Goal: Transaction & Acquisition: Purchase product/service

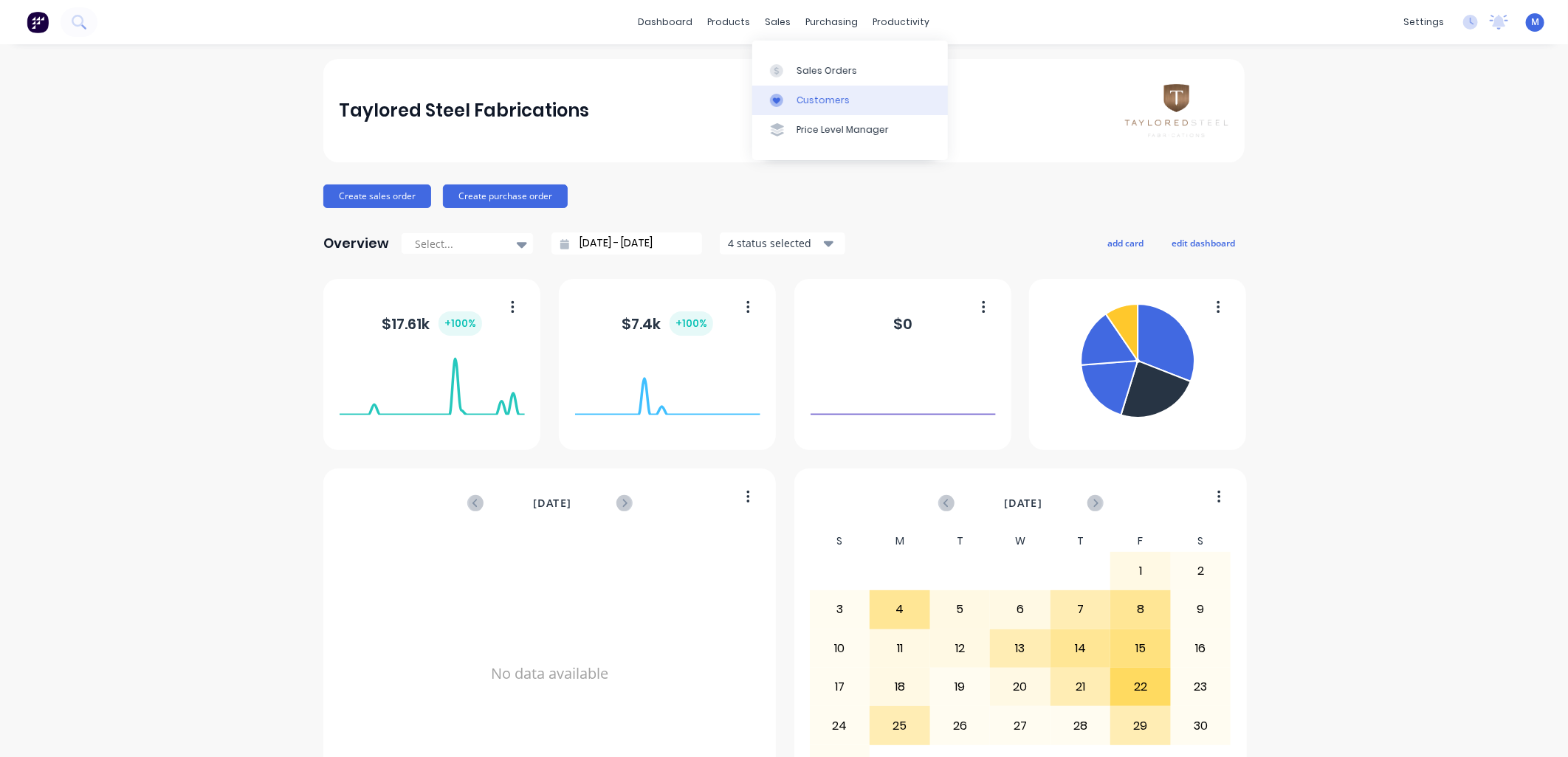
click at [802, 97] on div "Customers" at bounding box center [823, 100] width 53 height 13
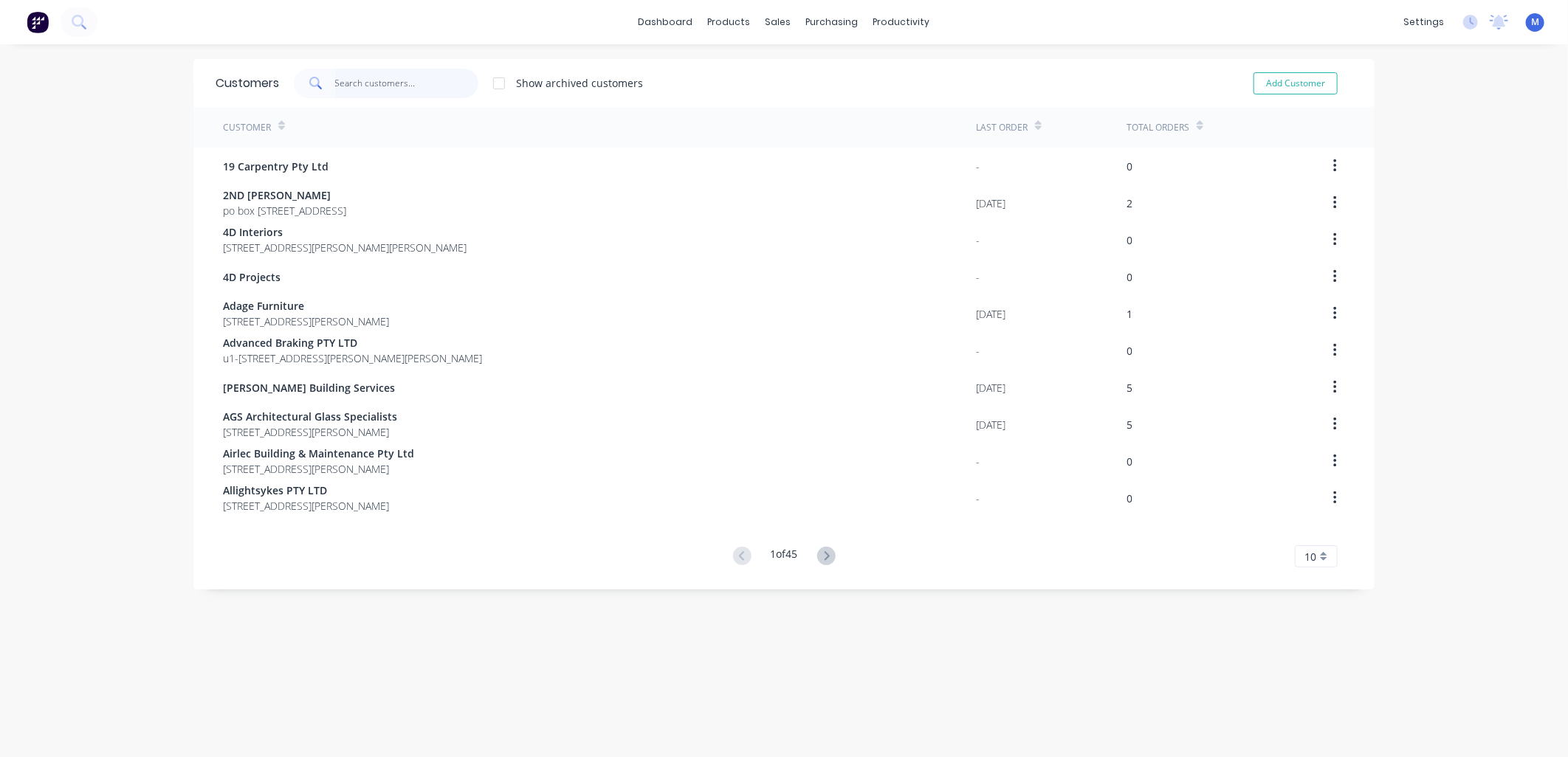
click at [366, 78] on input "text" at bounding box center [407, 83] width 144 height 29
click at [792, 68] on div at bounding box center [781, 71] width 23 height 13
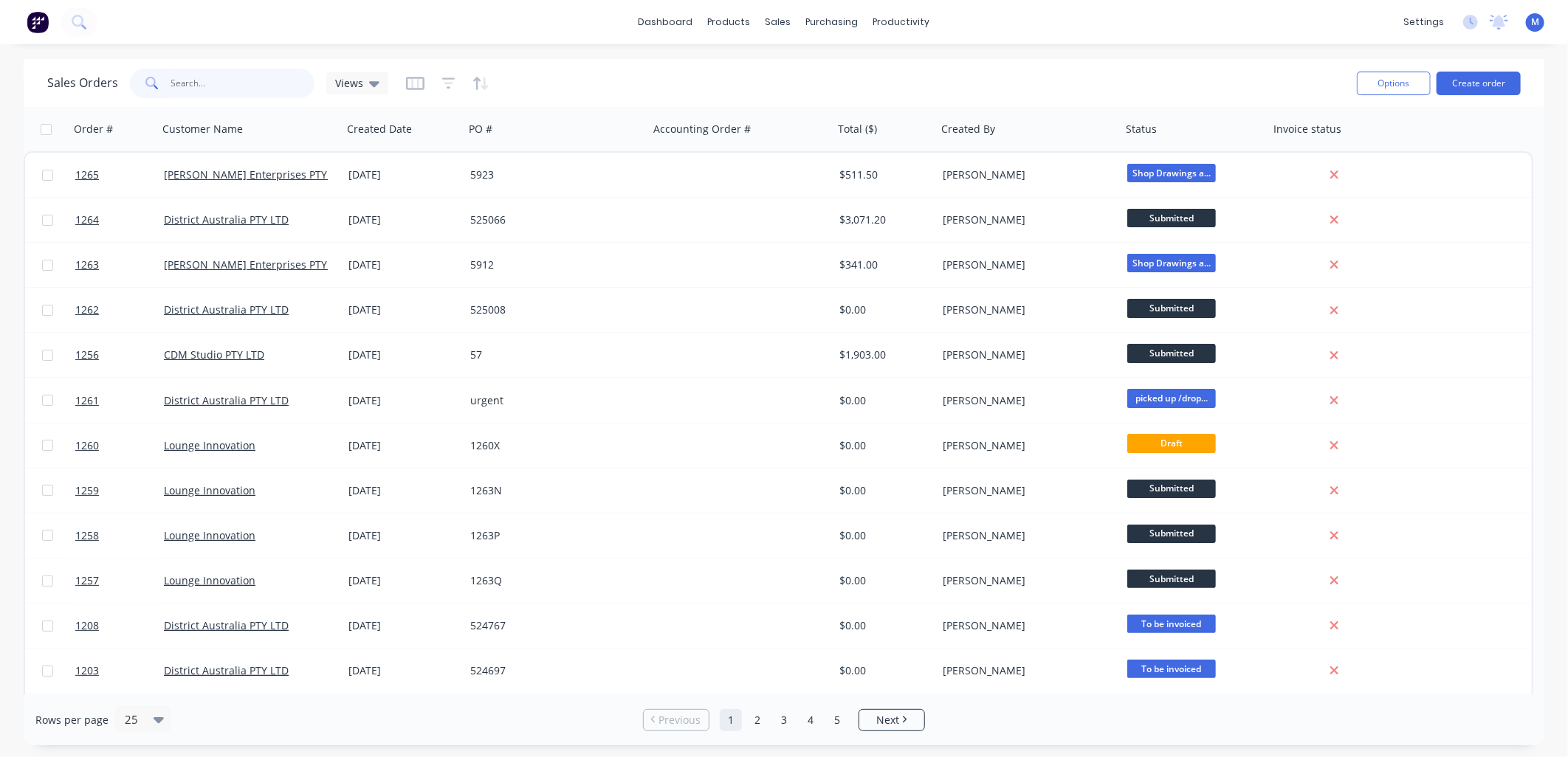
click at [210, 88] on input "text" at bounding box center [243, 83] width 144 height 29
type input "1175"
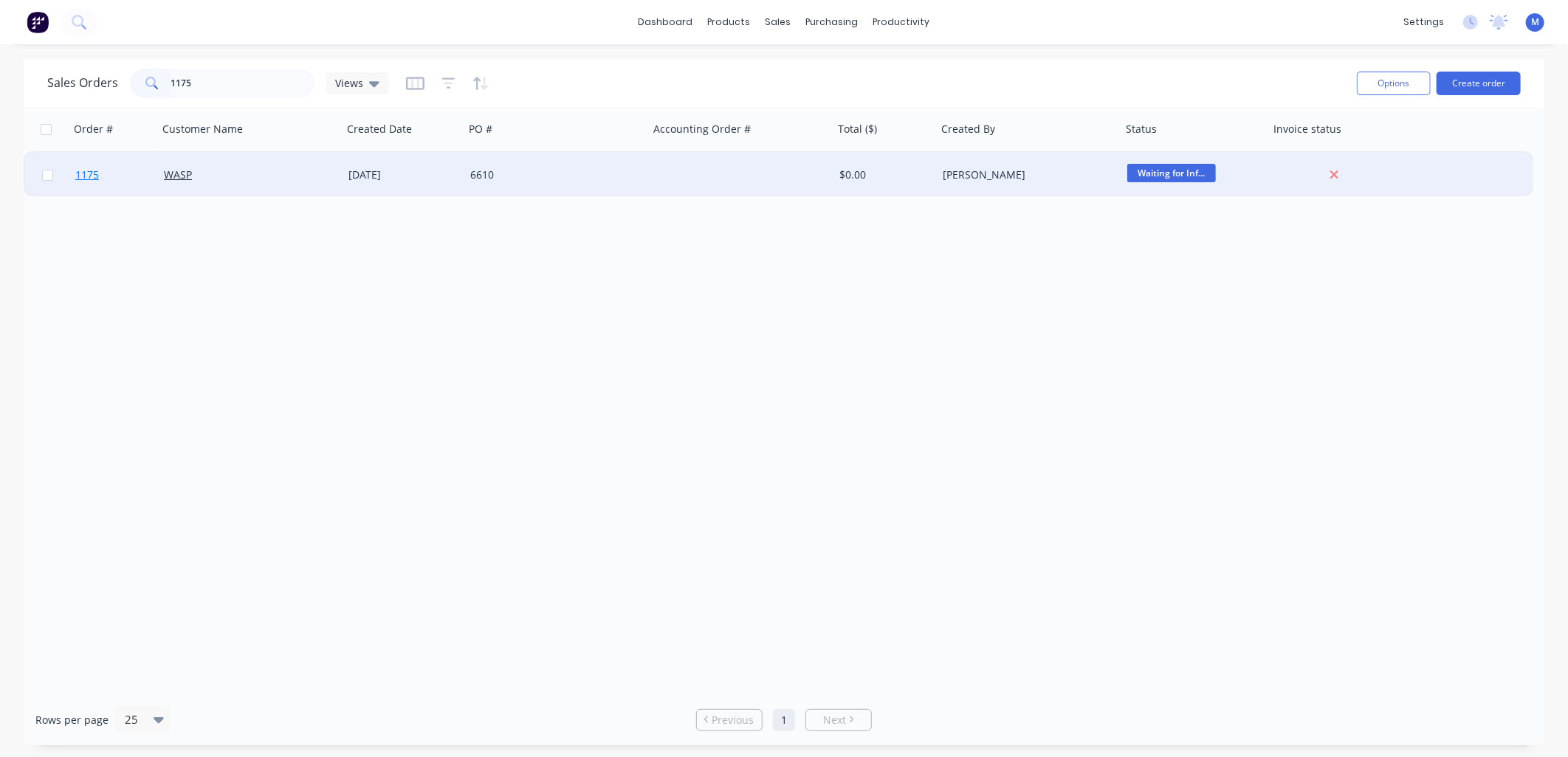
click at [87, 174] on span "1175" at bounding box center [87, 175] width 23 height 15
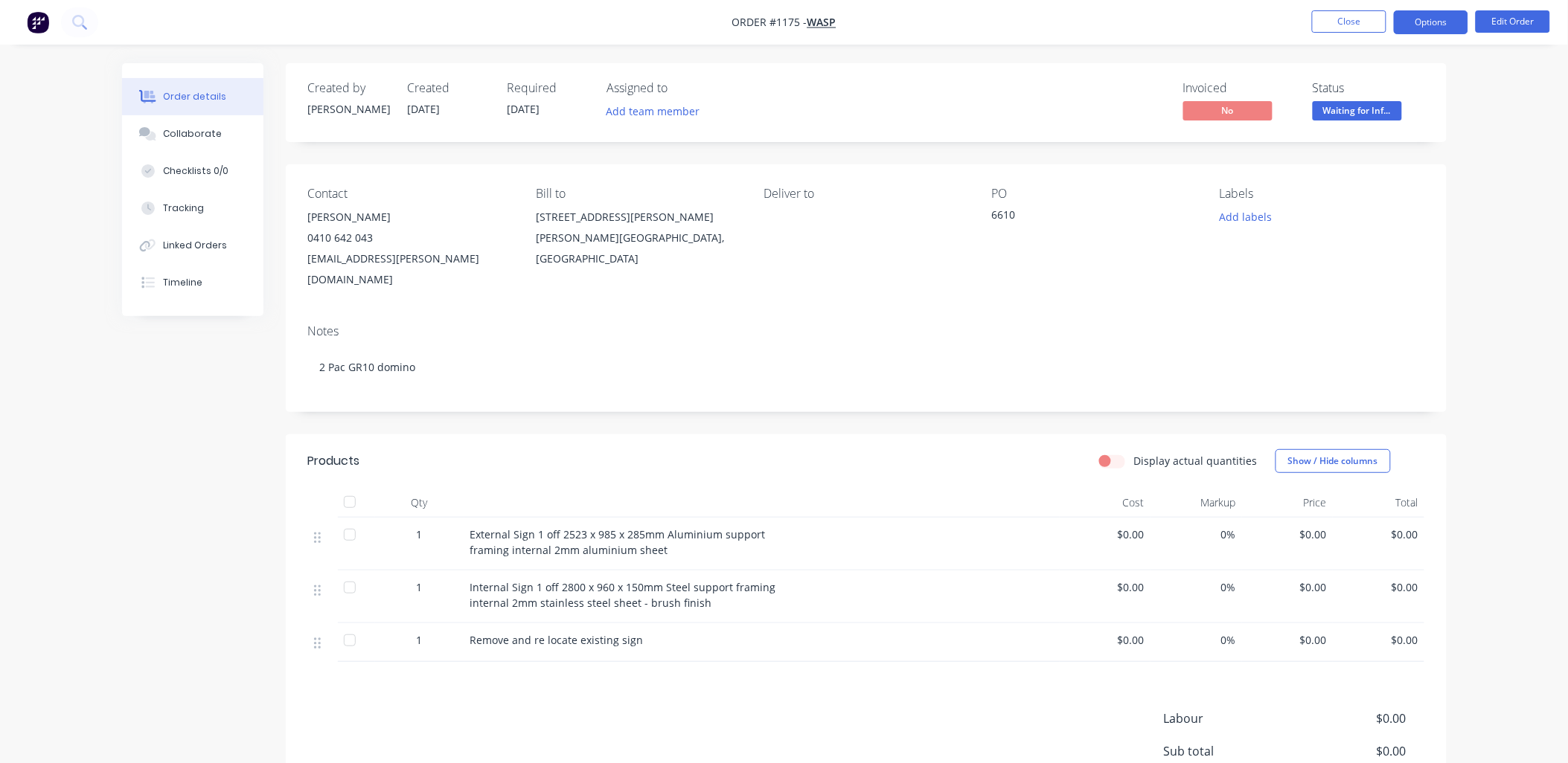
click at [1438, 19] on button "Options" at bounding box center [1431, 22] width 74 height 24
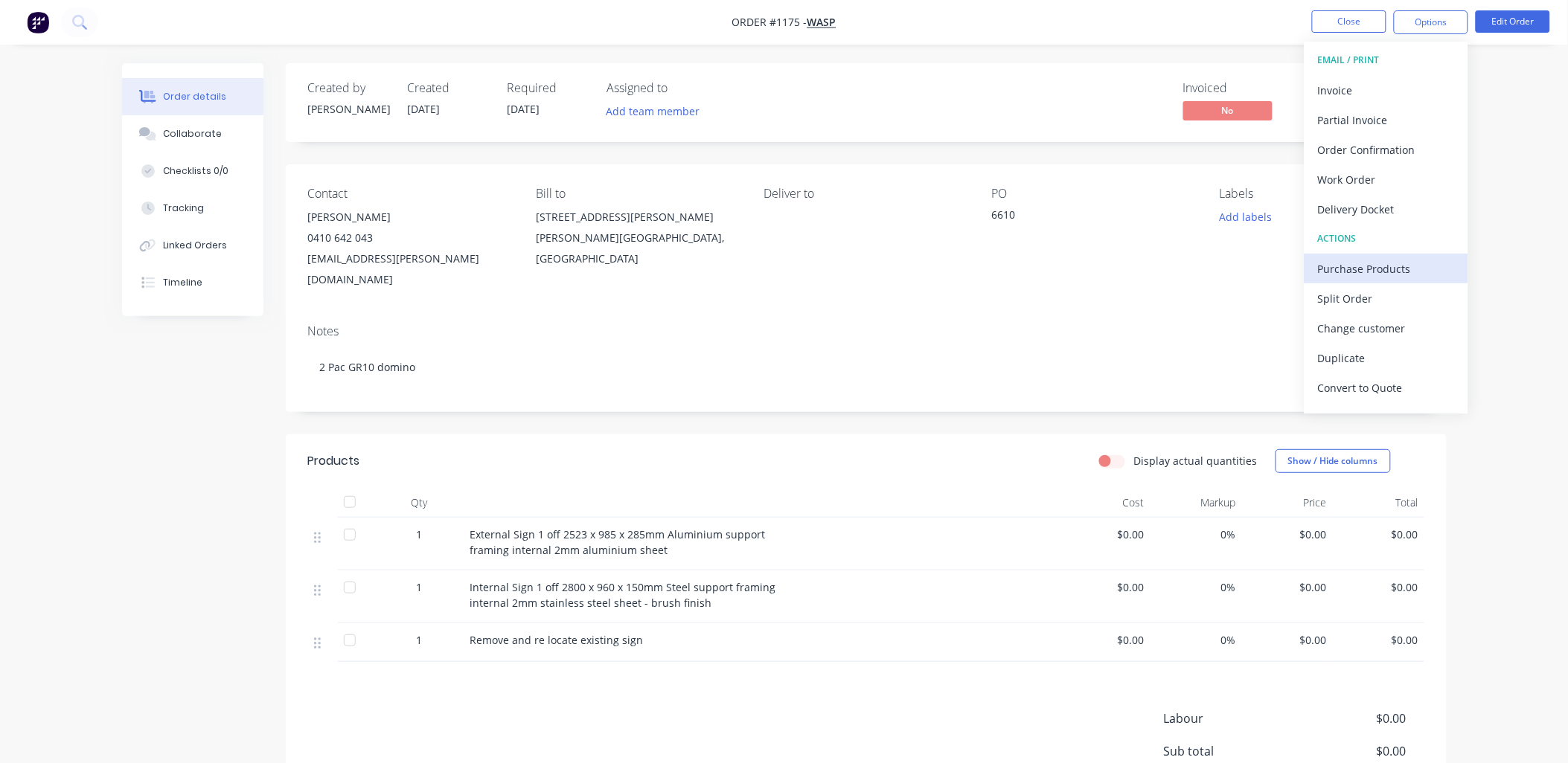
click at [1360, 261] on div "Purchase Products" at bounding box center [1386, 269] width 137 height 22
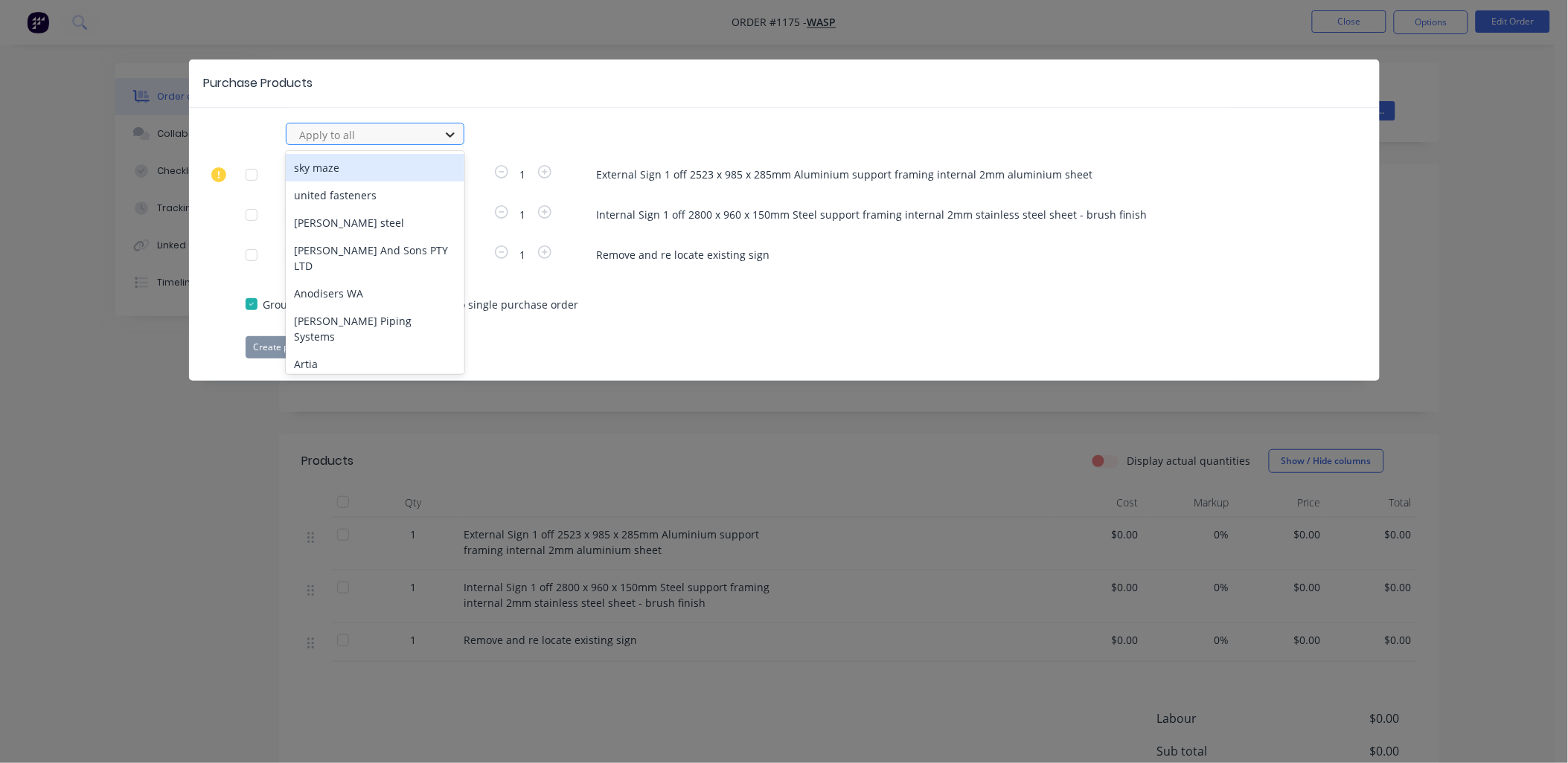
click at [450, 135] on icon at bounding box center [450, 135] width 15 height 15
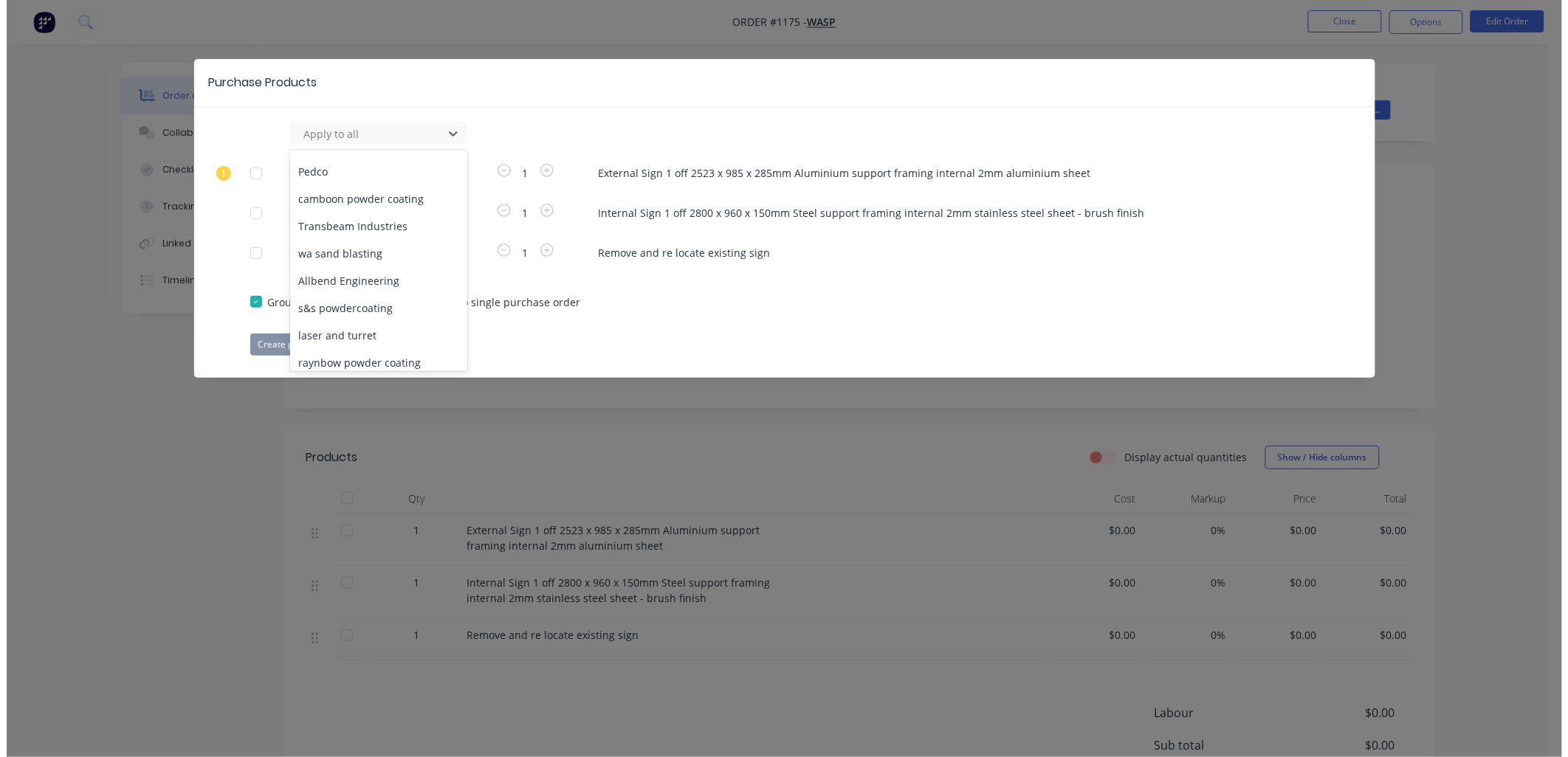
scroll to position [245, 0]
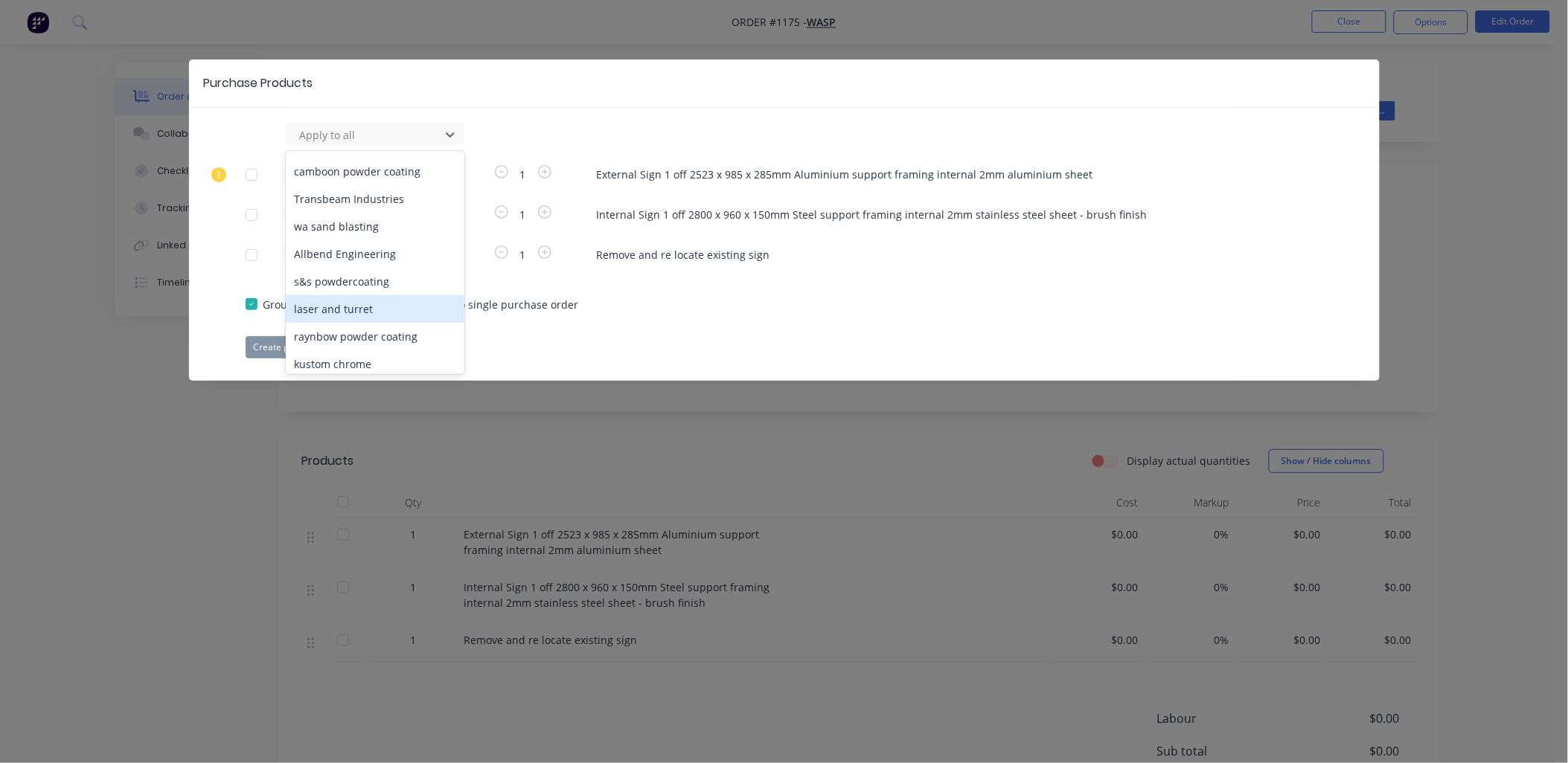
click at [374, 295] on div "laser and turret" at bounding box center [375, 309] width 178 height 28
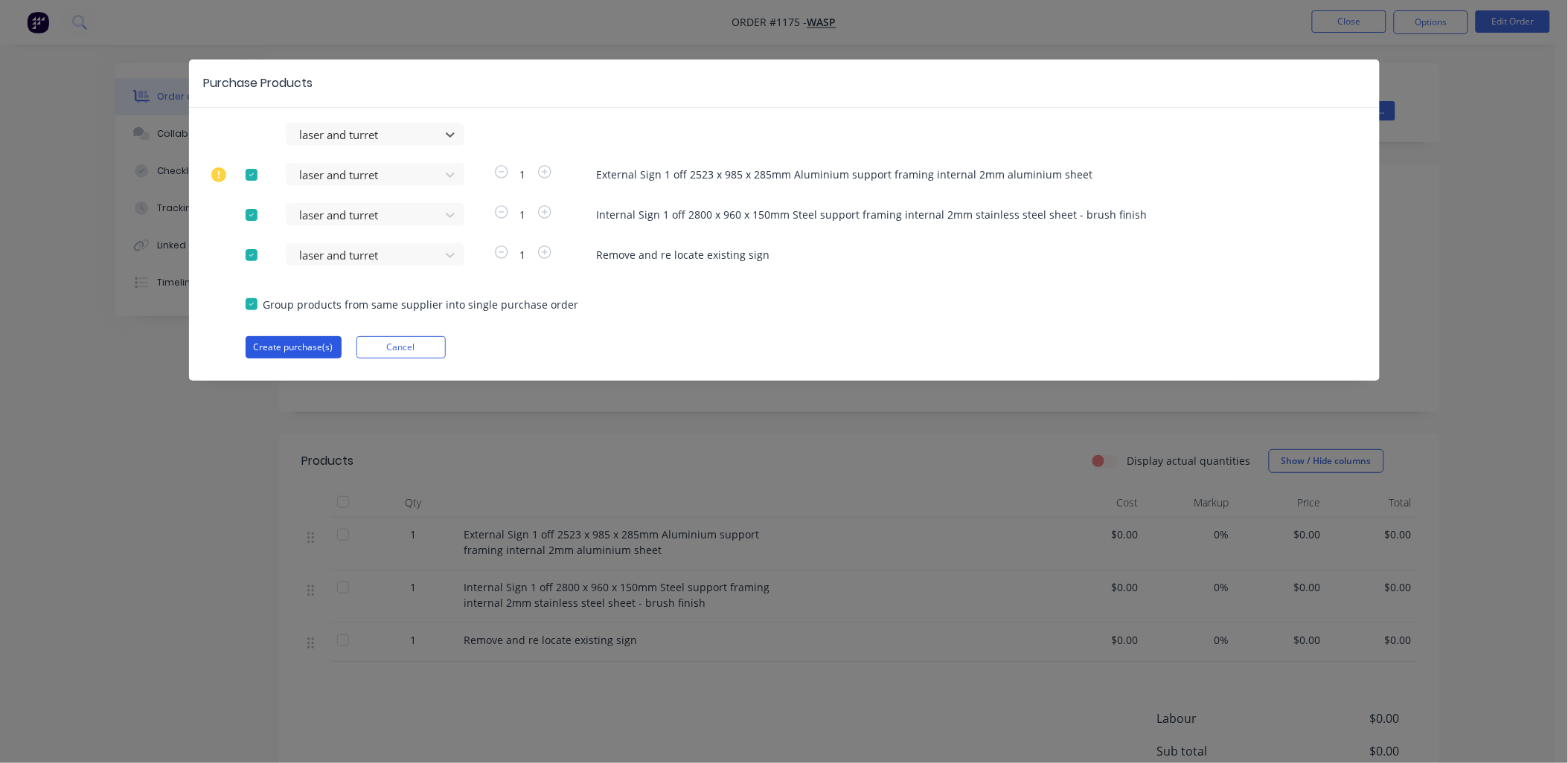
click at [322, 348] on button "Create purchase(s)" at bounding box center [294, 347] width 96 height 23
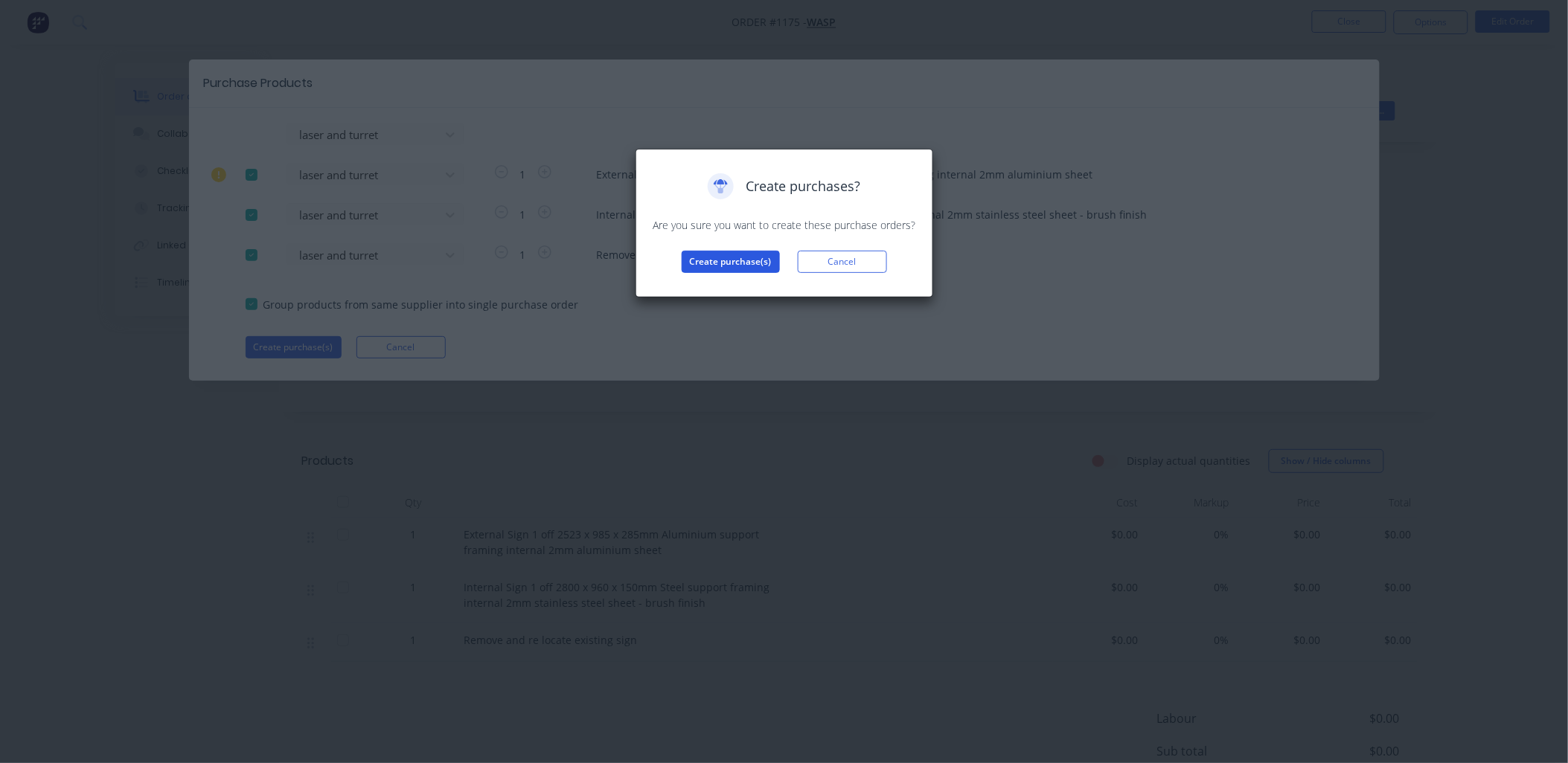
click at [737, 256] on button "Create purchase(s)" at bounding box center [731, 262] width 98 height 23
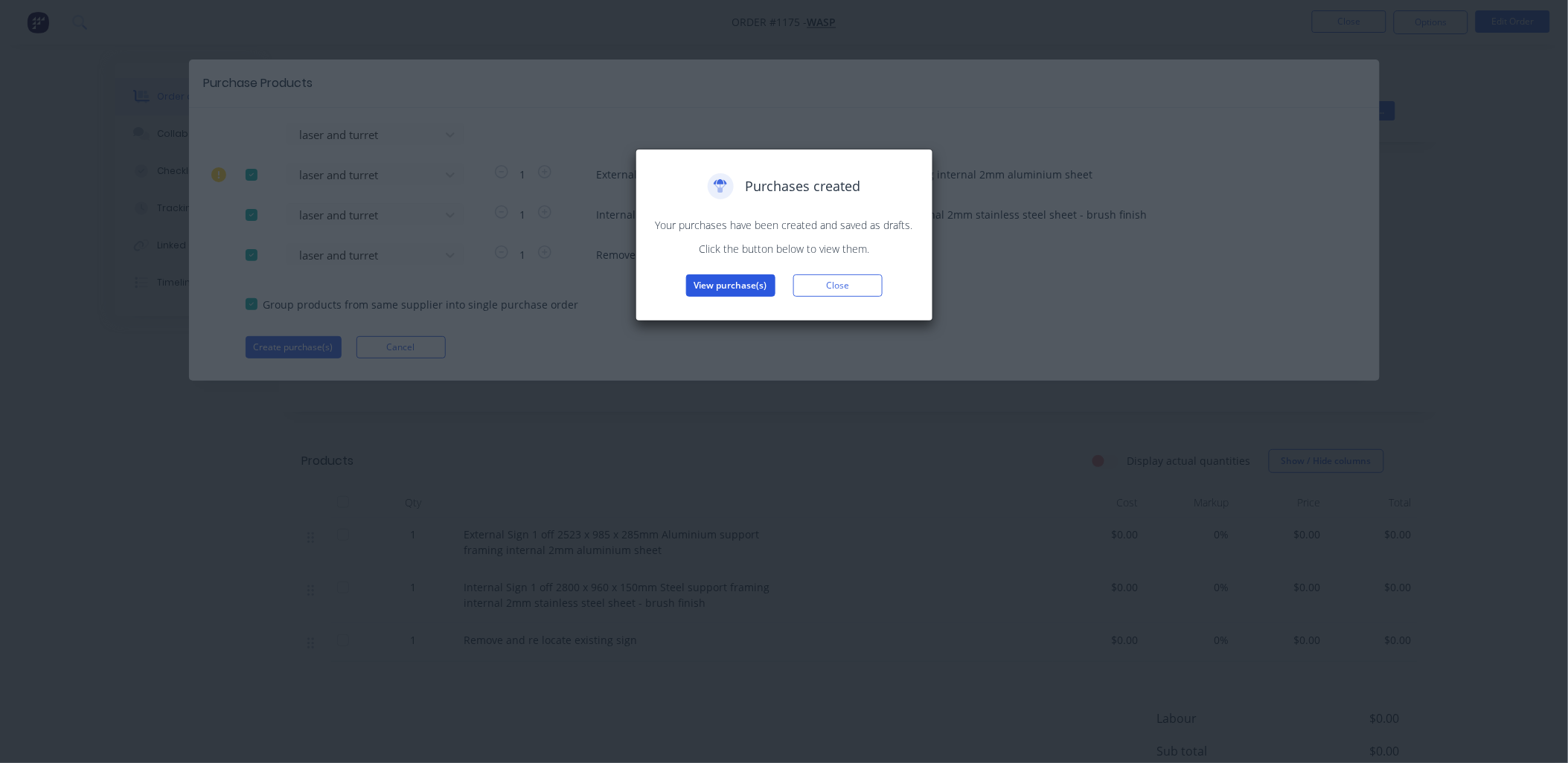
click at [729, 285] on button "View purchase(s)" at bounding box center [731, 285] width 89 height 23
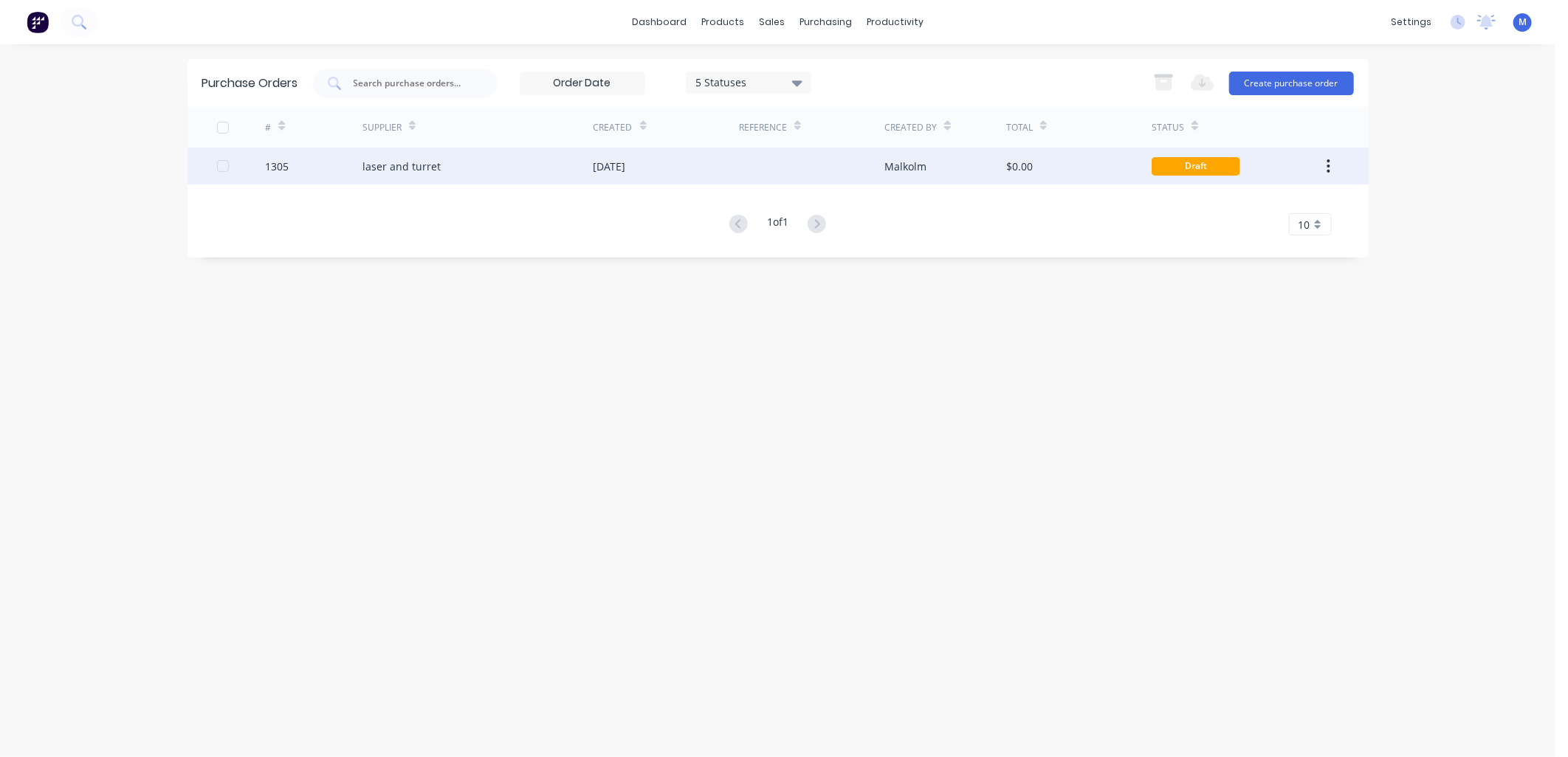
click at [579, 164] on div "laser and turret" at bounding box center [478, 166] width 231 height 37
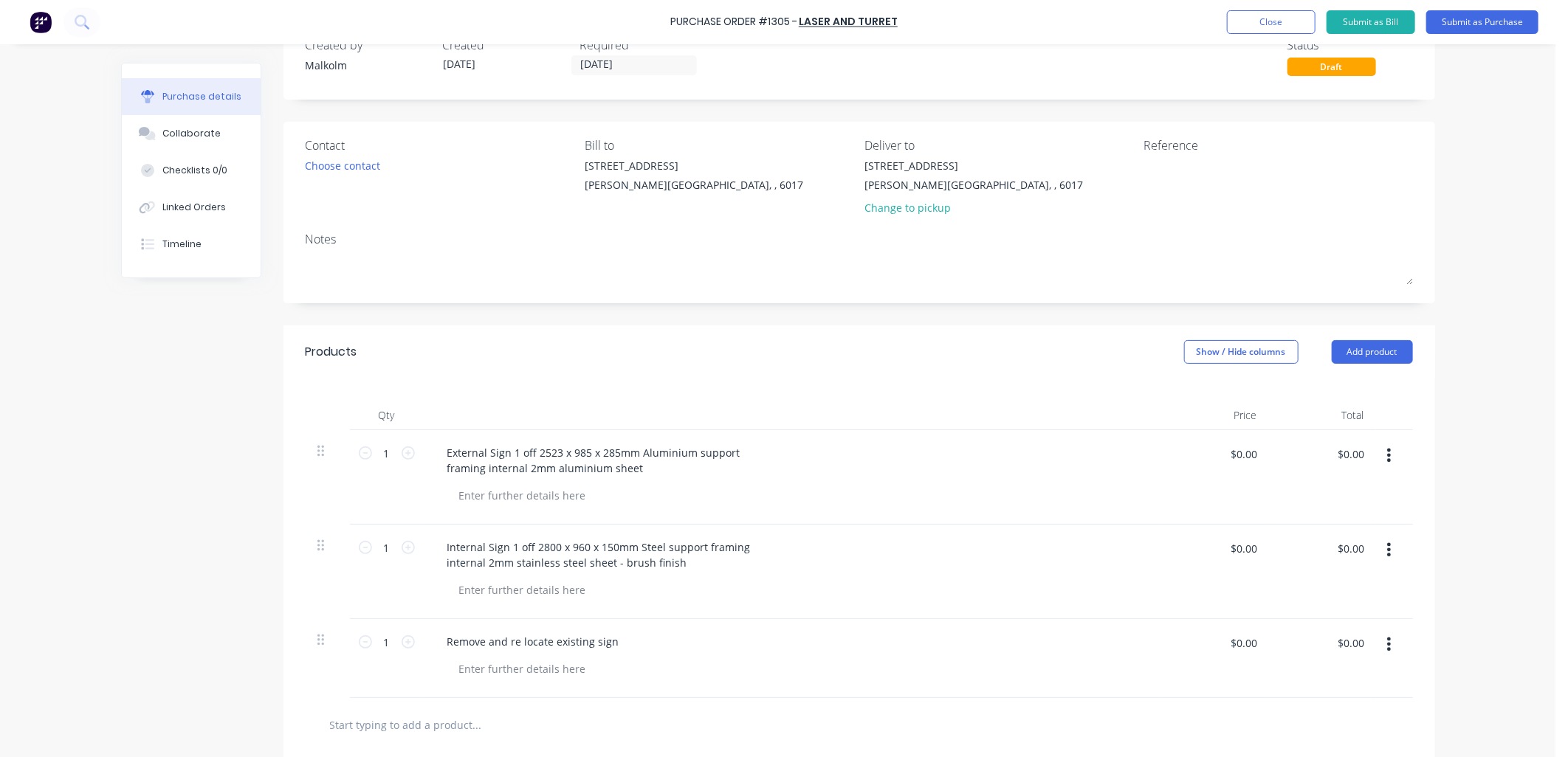
scroll to position [164, 0]
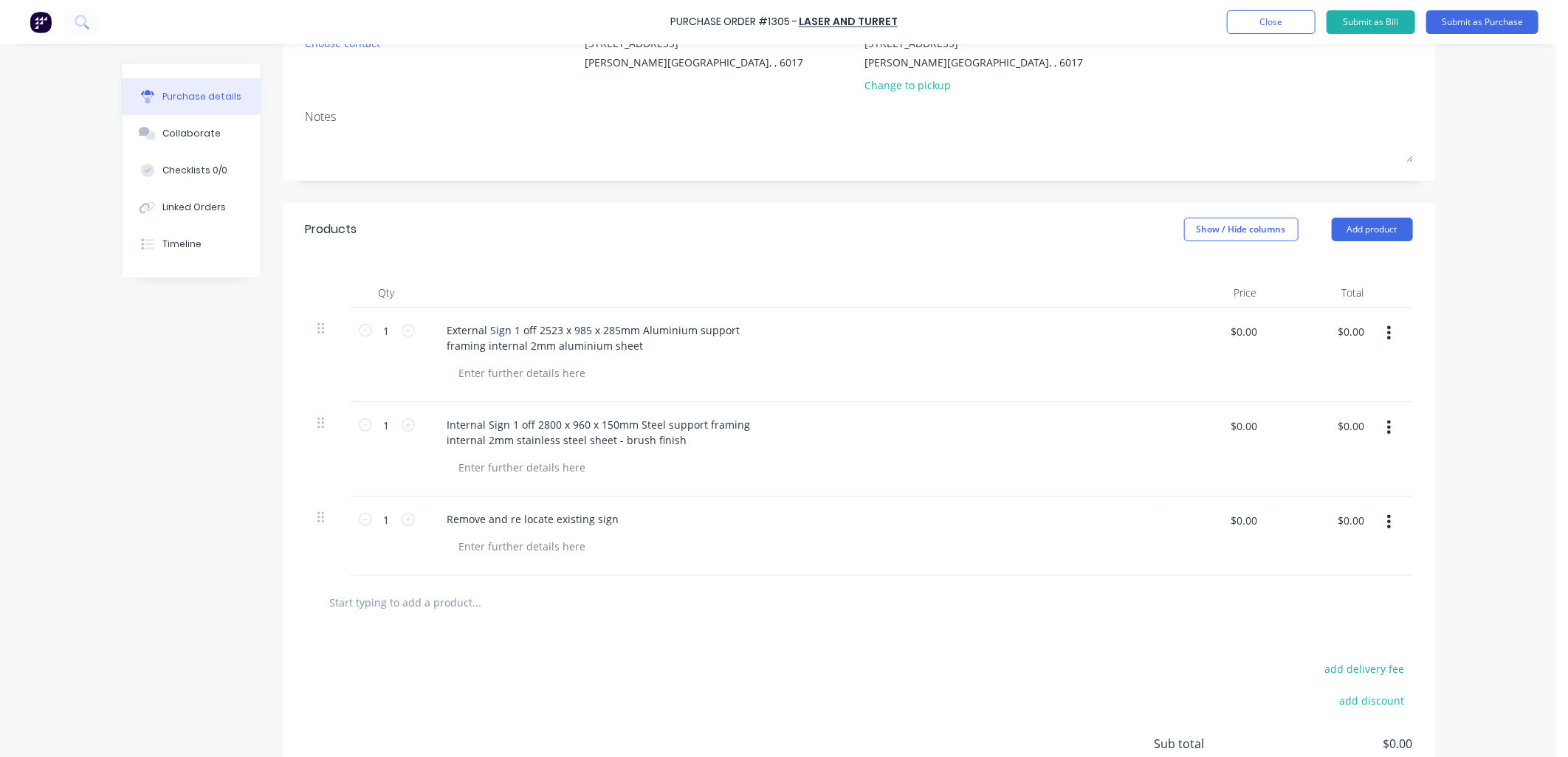
click at [1387, 525] on icon "button" at bounding box center [1388, 521] width 3 height 16
click at [1305, 640] on button "Delete" at bounding box center [1344, 648] width 125 height 29
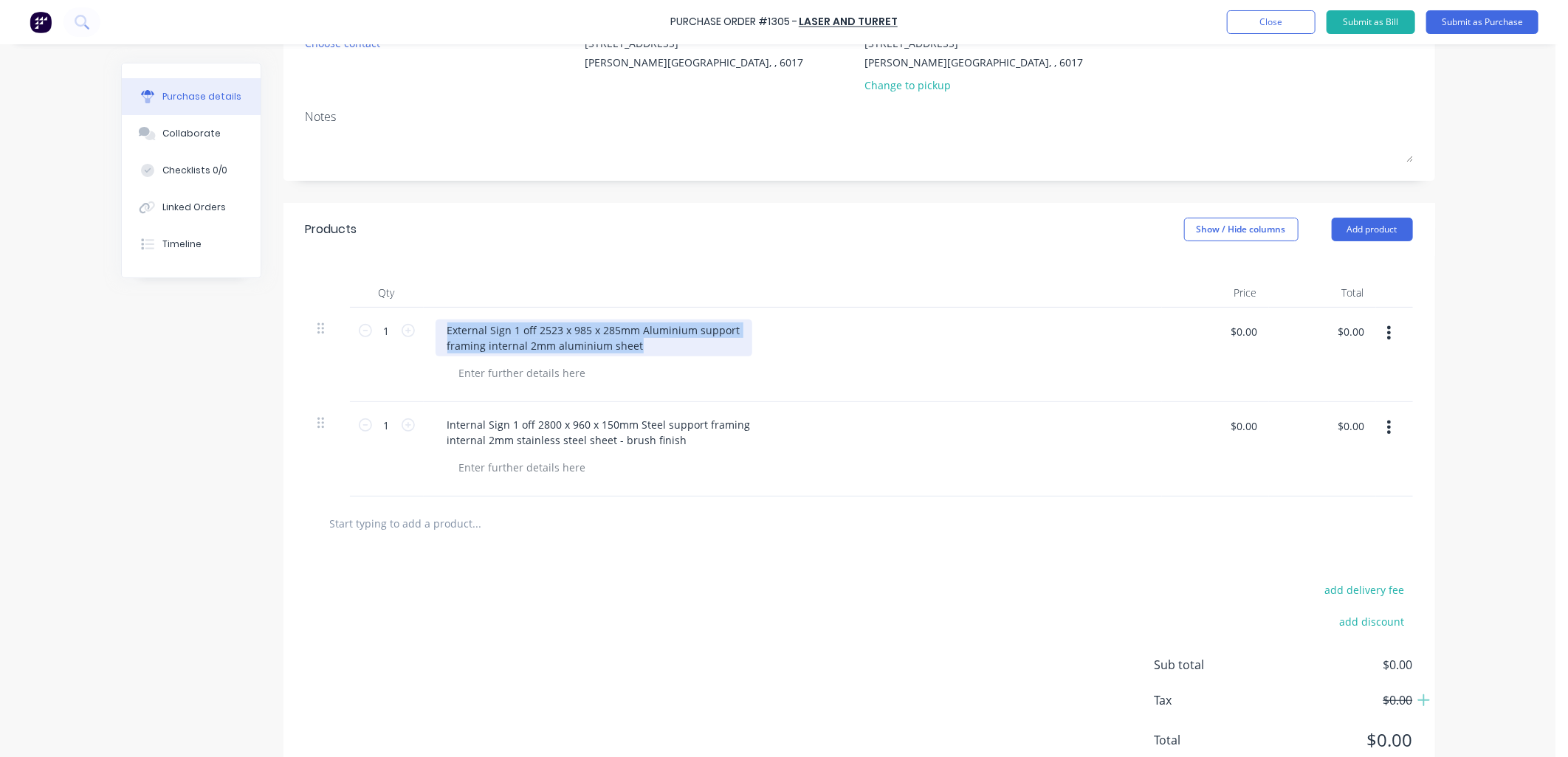
drag, startPoint x: 639, startPoint y: 350, endPoint x: 426, endPoint y: 328, distance: 214.1
click at [436, 327] on div "External Sign 1 off 2523 x 985 x 285mm Aluminium support framing internal 2mm a…" at bounding box center [594, 338] width 316 height 37
click at [518, 329] on div "External Sign 1 off 2523 x 985 x 285mm Aluminium support framing internal 2mm a…" at bounding box center [594, 338] width 316 height 37
drag, startPoint x: 512, startPoint y: 334, endPoint x: 674, endPoint y: 356, distance: 163.5
click at [674, 356] on div "External Sign 1 off 2523 x 985 x 285mm Aluminium support framing internal 2mm a…" at bounding box center [594, 338] width 316 height 37
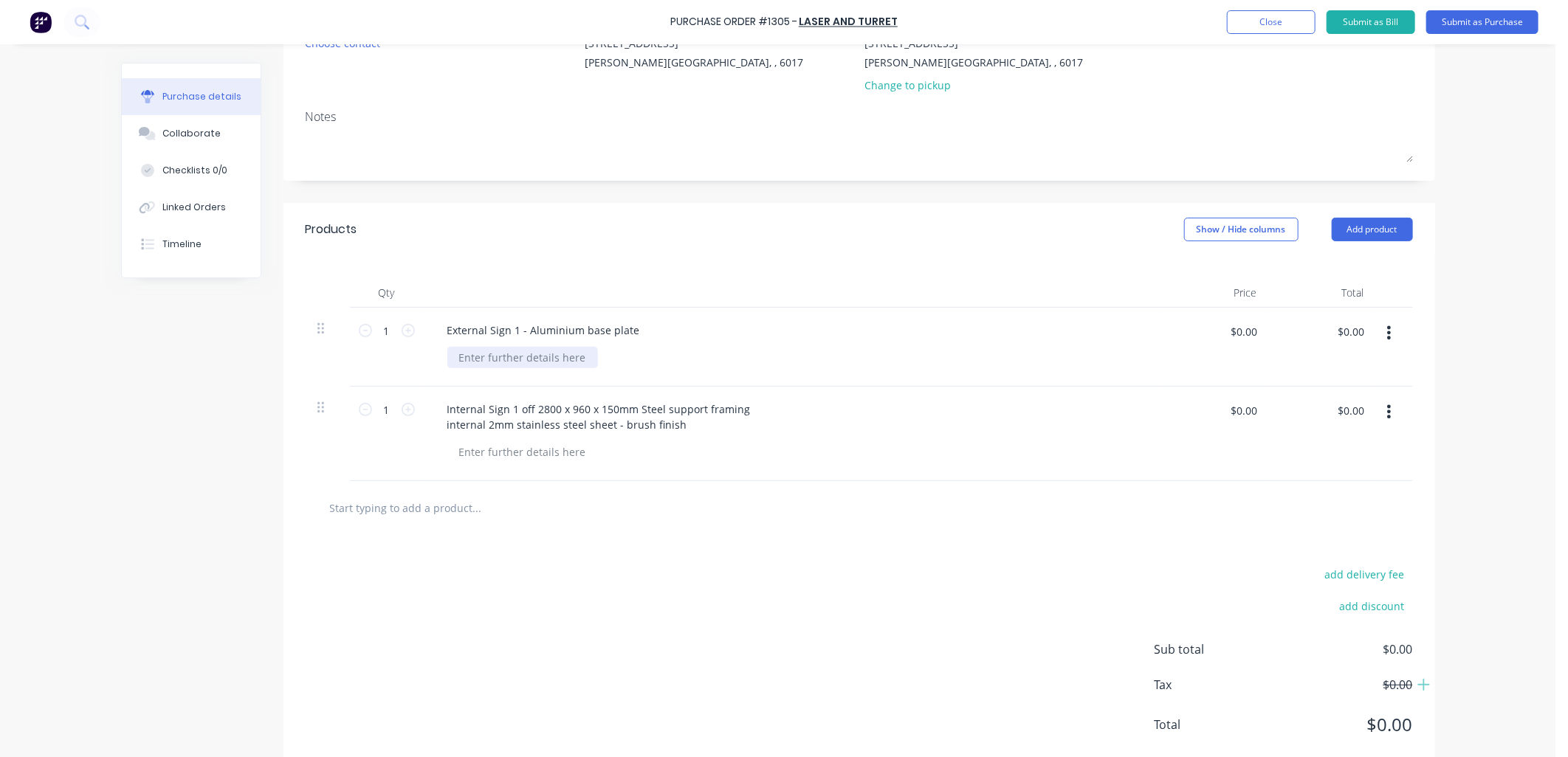
click at [549, 359] on div at bounding box center [523, 357] width 150 height 22
click at [773, 397] on div "Internal Sign 1 off 2800 x 960 x 150mm Steel support framing internal 2mm stain…" at bounding box center [792, 433] width 738 height 94
click at [563, 416] on div "Internal Sign 1 off 2800 x 960 x 150mm Steel support framing internal 2mm stain…" at bounding box center [599, 416] width 327 height 37
drag, startPoint x: 506, startPoint y: 410, endPoint x: 539, endPoint y: 414, distance: 33.2
click at [539, 414] on div "Internal Sign 1 off 2800 x 960 x 150mm Steel support framing internal 2mm stain…" at bounding box center [599, 416] width 327 height 37
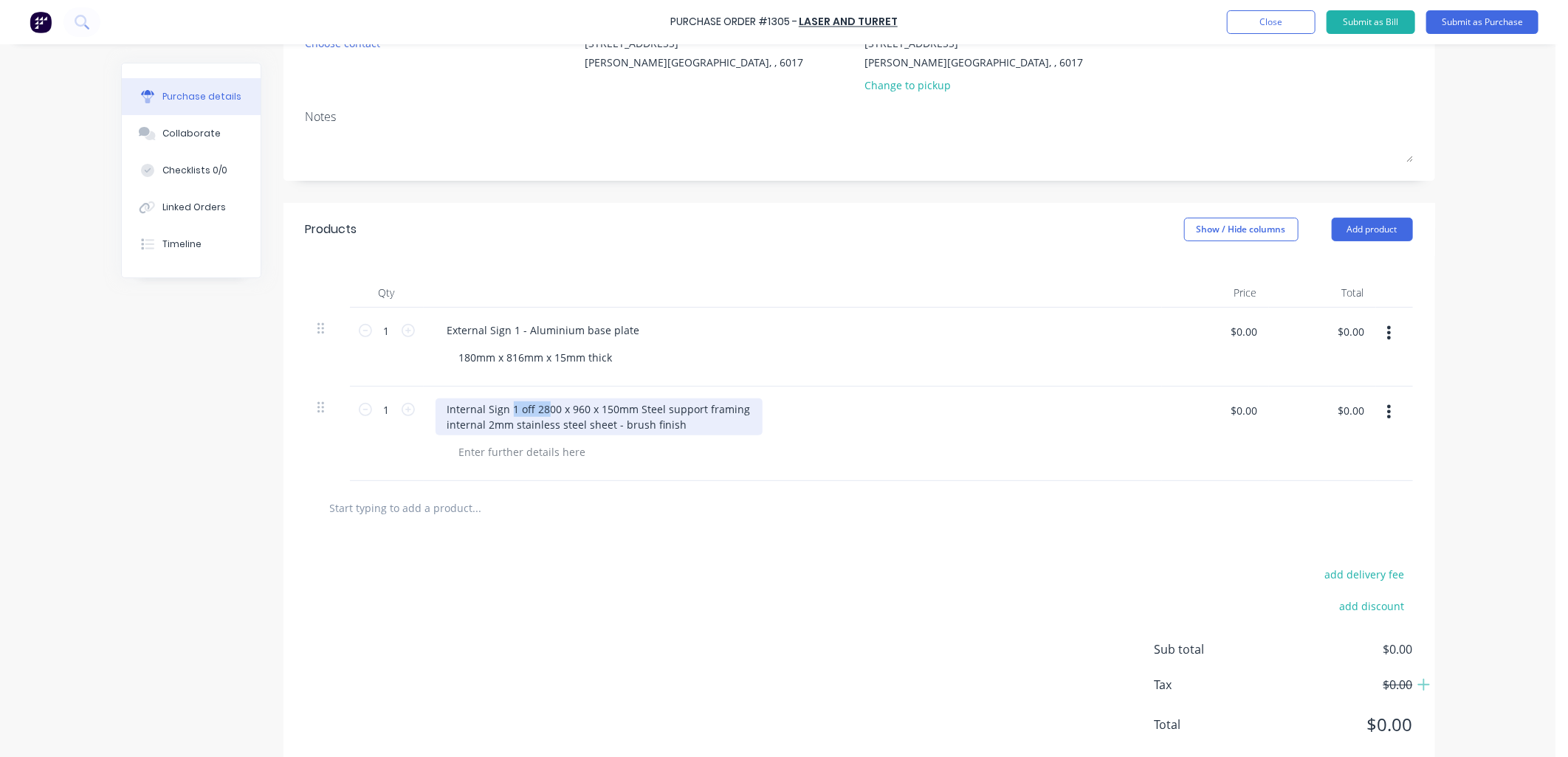
click at [518, 411] on div "Internal Sign 1 off 2800 x 960 x 150mm Steel support framing internal 2mm stain…" at bounding box center [599, 416] width 327 height 37
drag, startPoint x: 508, startPoint y: 410, endPoint x: 721, endPoint y: 434, distance: 214.3
click at [721, 434] on div "Internal Sign 1 off 2800 x 960 x 150mm Steel support framing internal 2mm stain…" at bounding box center [599, 416] width 327 height 37
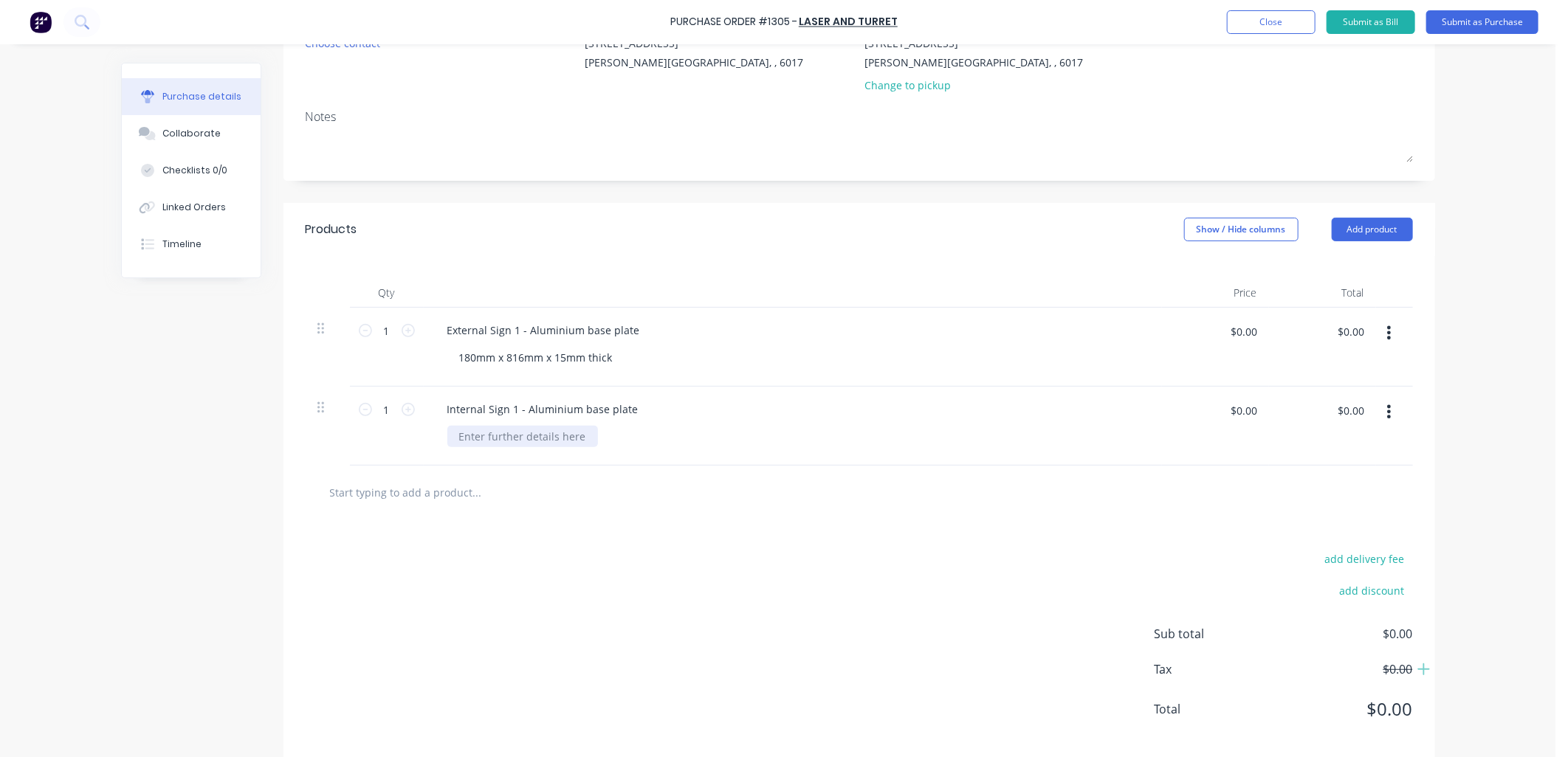
click at [555, 437] on div at bounding box center [523, 437] width 150 height 22
click at [984, 346] on div "External Sign 1 - Aluminium base plate 180mm x 816mm x 15mm thick" at bounding box center [792, 347] width 738 height 79
click at [614, 359] on div "180mm x 816mm x 15mm thick" at bounding box center [536, 357] width 177 height 22
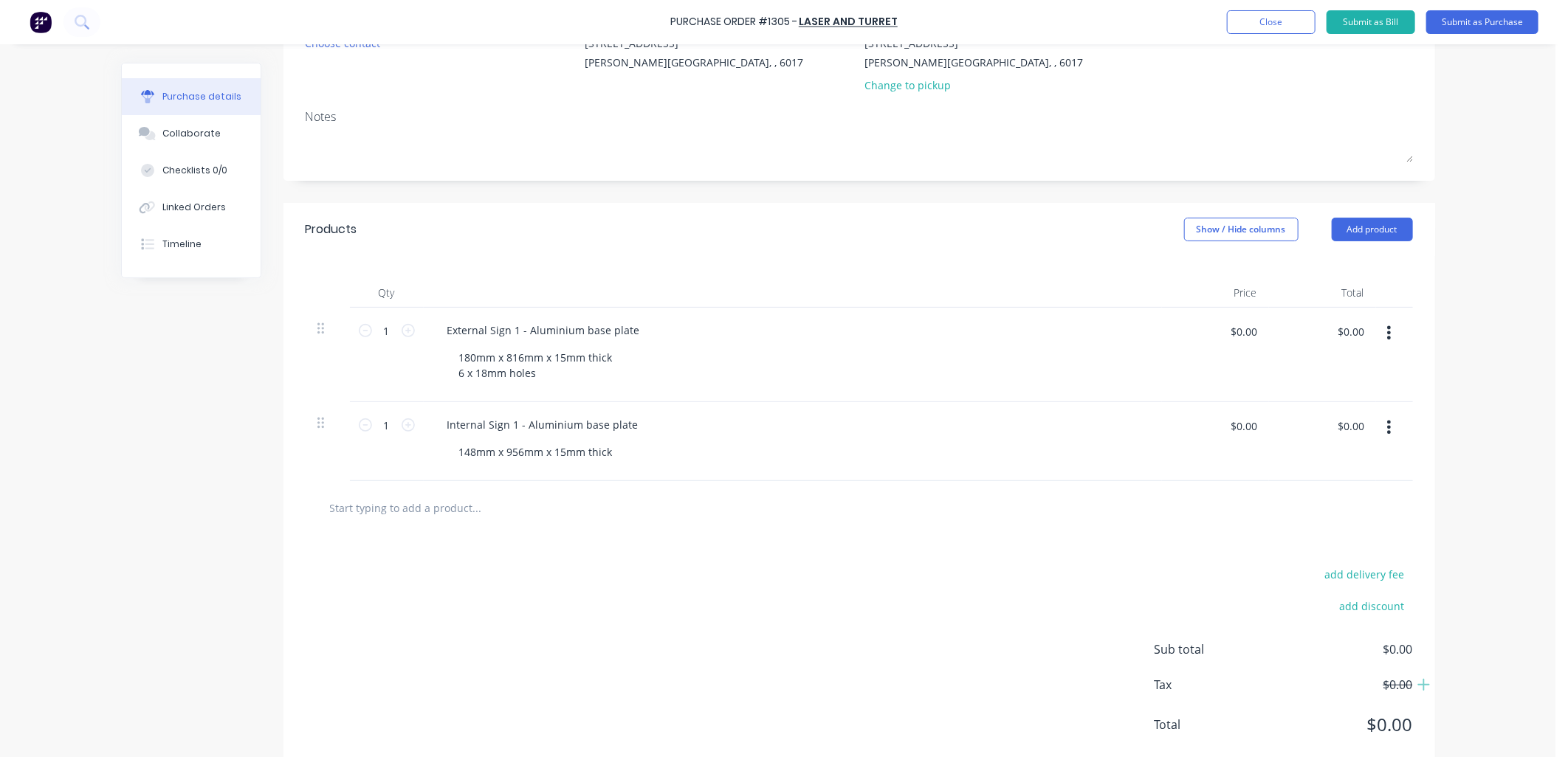
click at [631, 403] on div "Internal Sign 1 - Aluminium base plate 148mm x 956mm x 15mm thick" at bounding box center [792, 442] width 738 height 79
click at [561, 458] on div "148mm x 956mm x 15mm thick" at bounding box center [536, 452] width 177 height 22
click at [609, 460] on div "148mm x 956mm x 15mm thick" at bounding box center [536, 452] width 177 height 22
click at [645, 467] on div "148mm x 956mm x 15mm thick 6 x 18mm holes" at bounding box center [799, 460] width 703 height 37
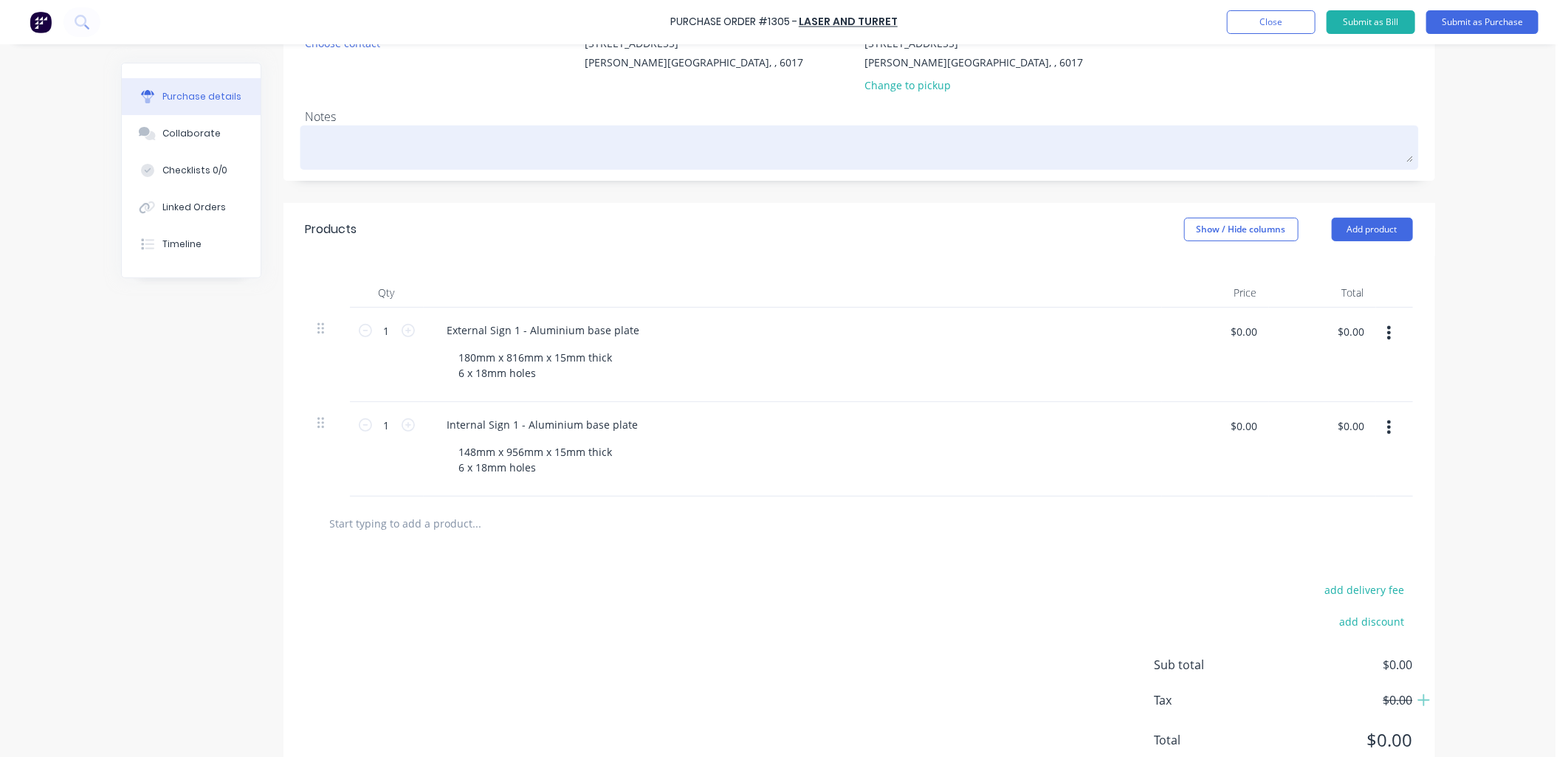
click at [359, 134] on textarea at bounding box center [859, 146] width 1107 height 33
type textarea "x"
type textarea "l"
type textarea "x"
type textarea "E"
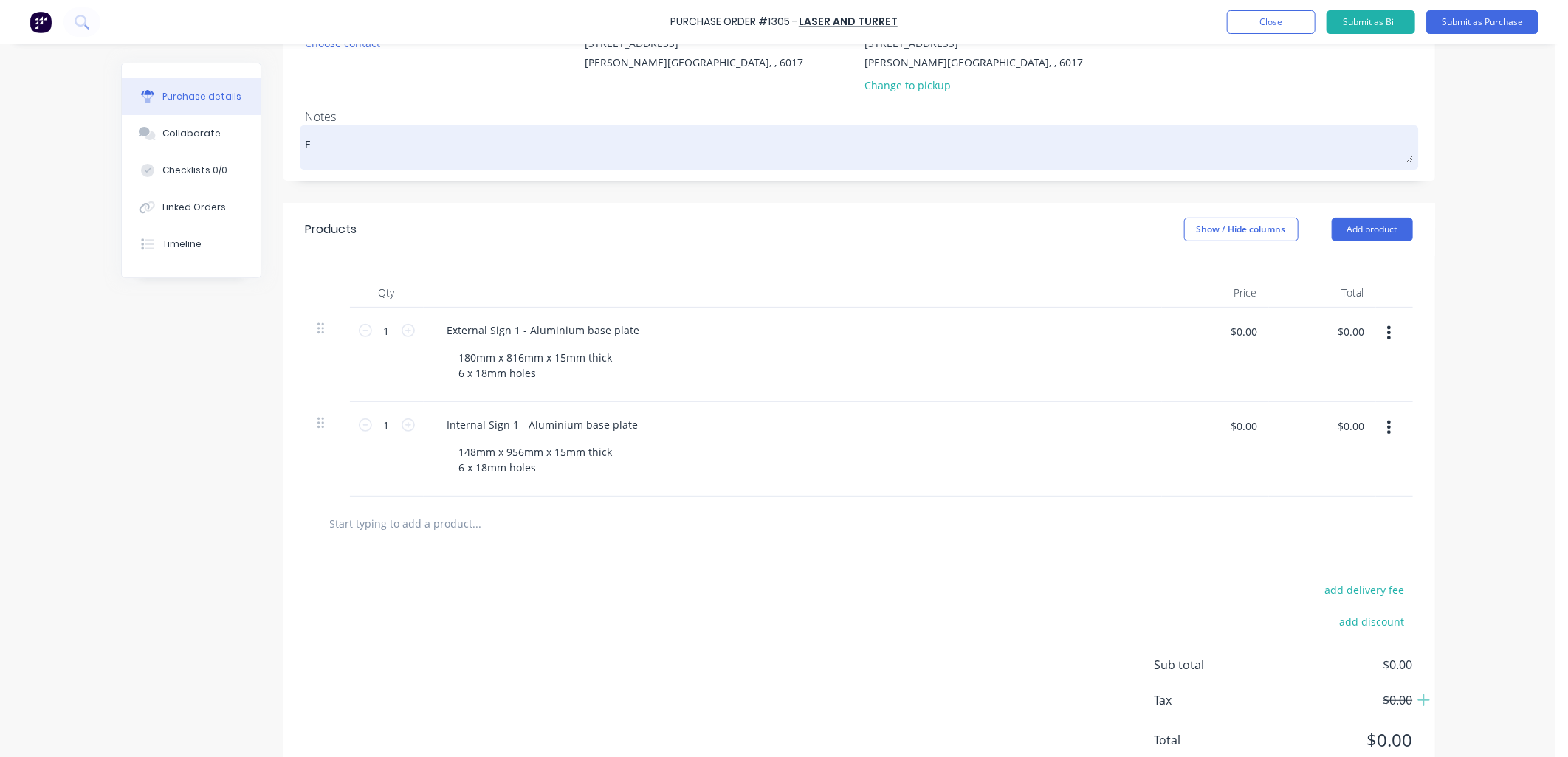
type textarea "x"
type textarea "Ex"
type textarea "x"
type textarea "Exp"
type textarea "x"
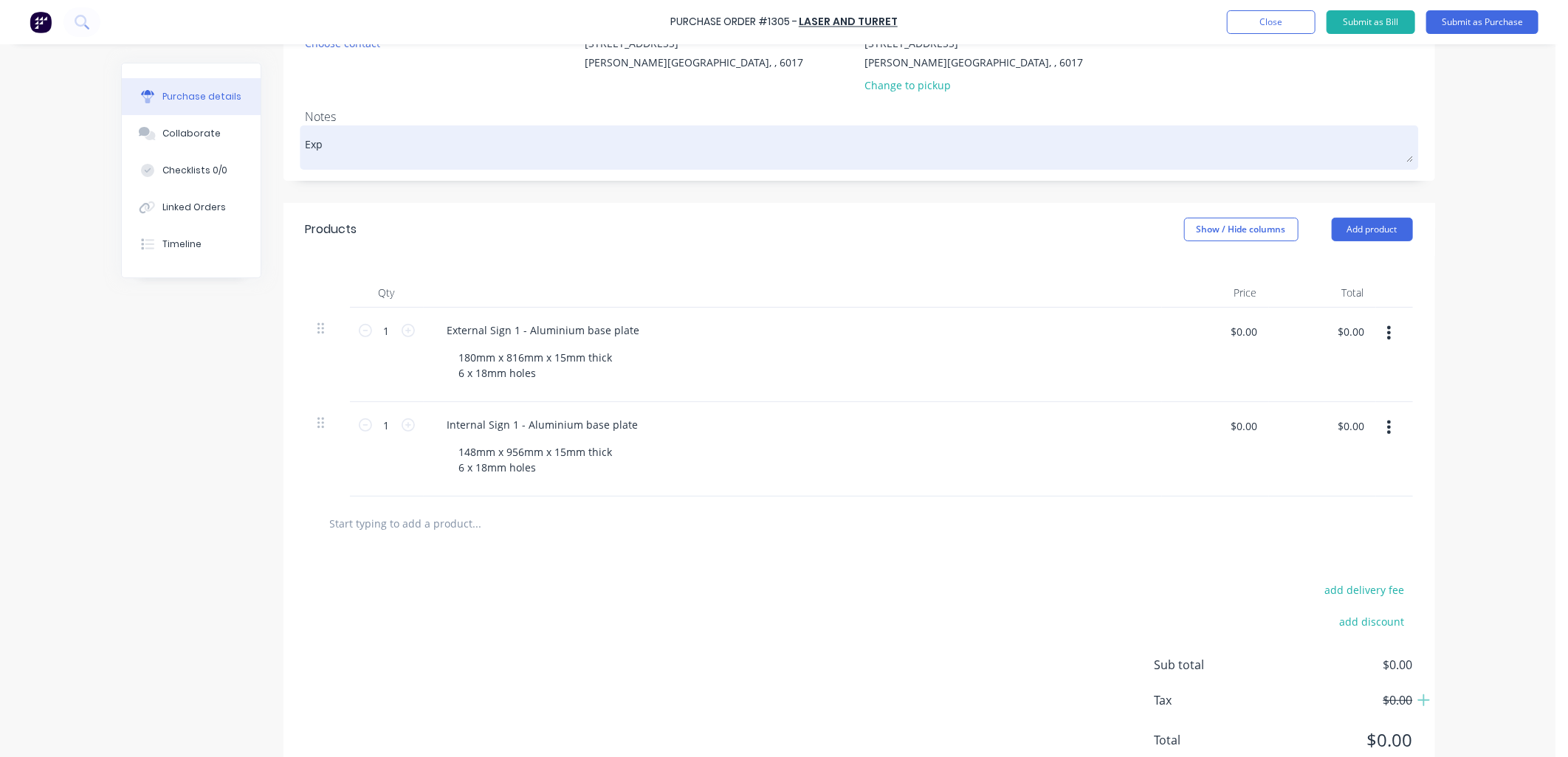
type textarea "Expr"
type textarea "x"
type textarea "Expre"
type textarea "x"
type textarea "Expres"
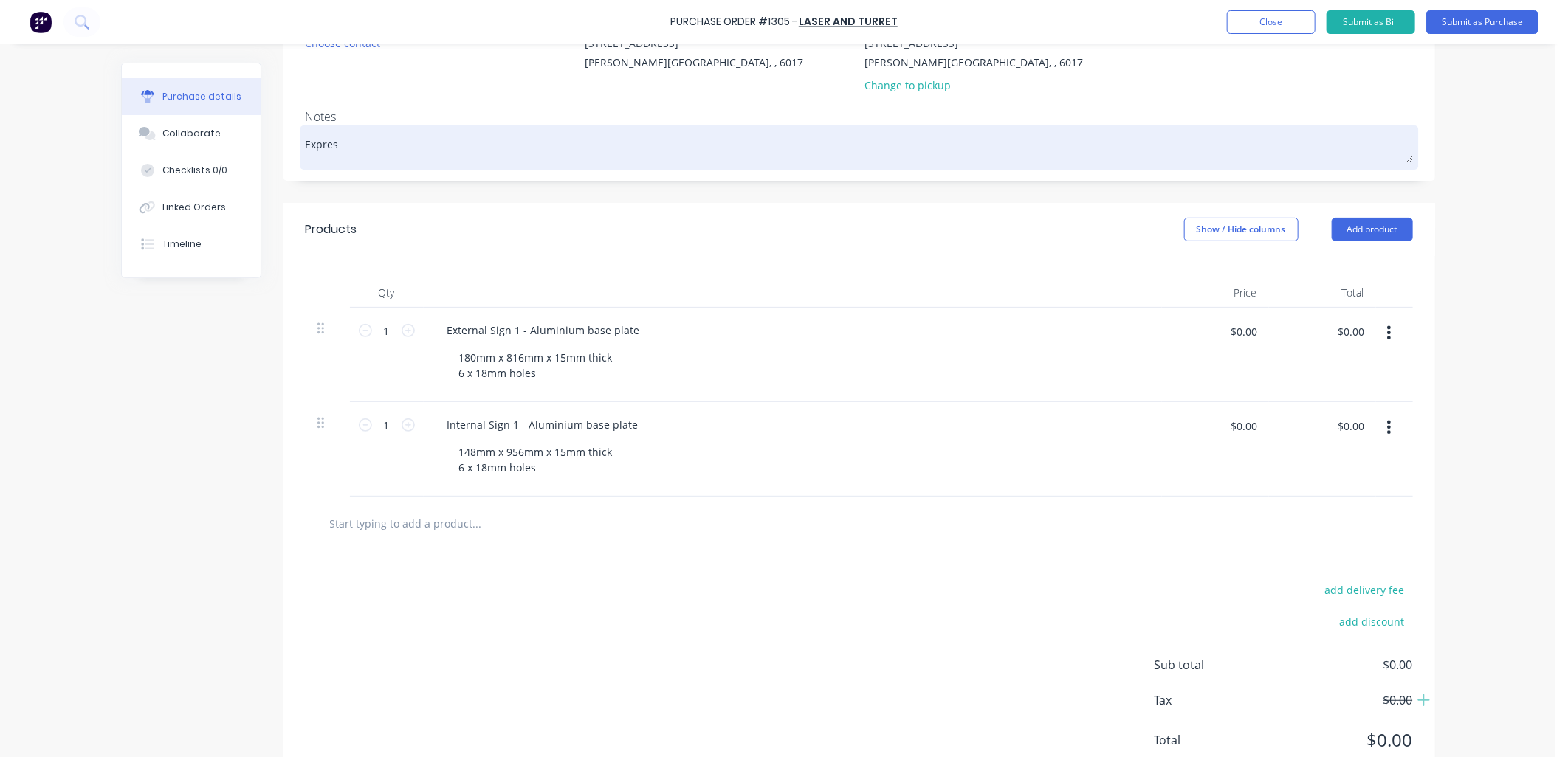
type textarea "x"
type textarea "Express"
type textarea "x"
type textarea "Express"
type textarea "x"
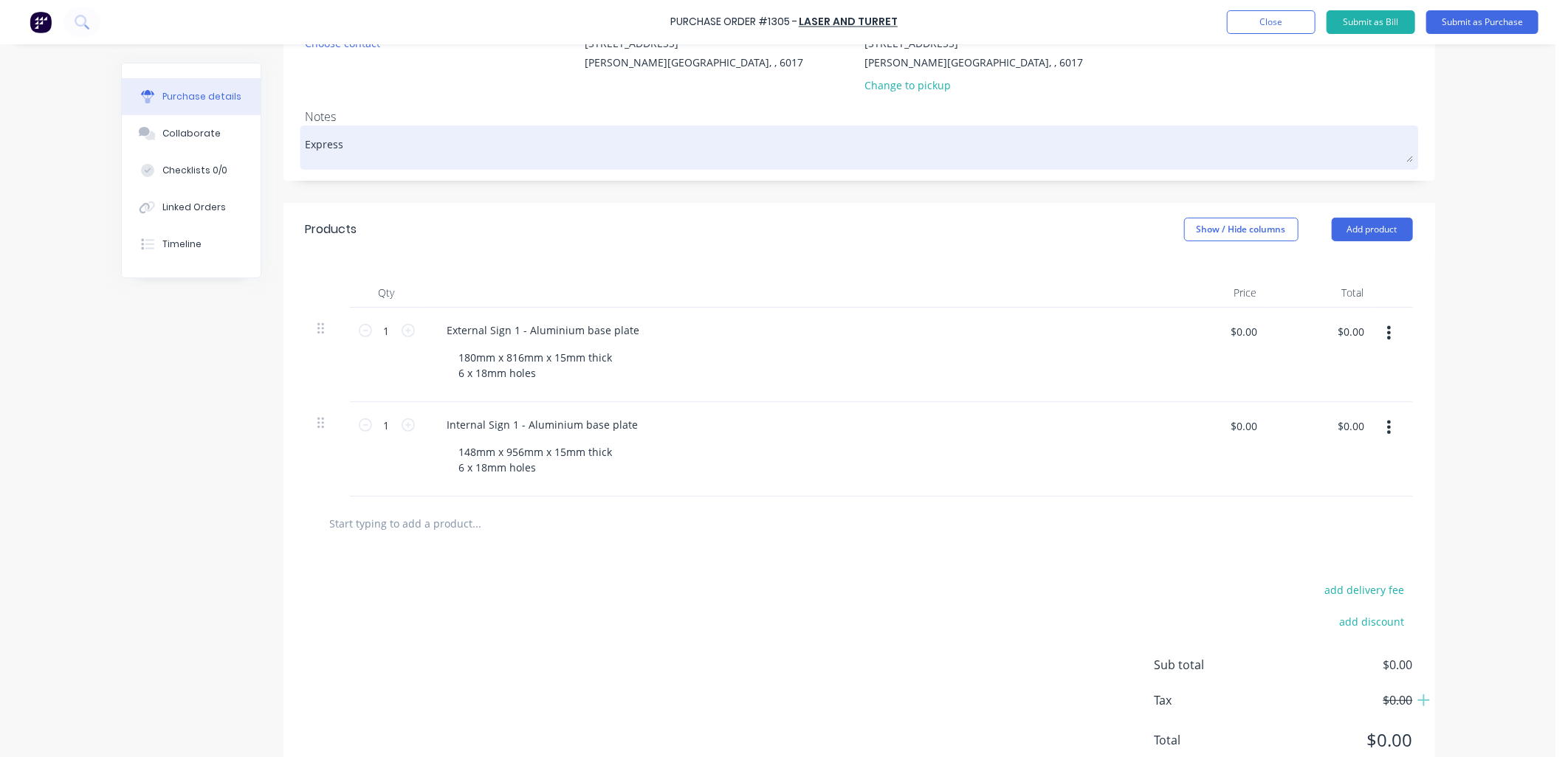
type textarea "Express l"
type textarea "x"
type textarea "Express la"
type textarea "x"
type textarea "Express las"
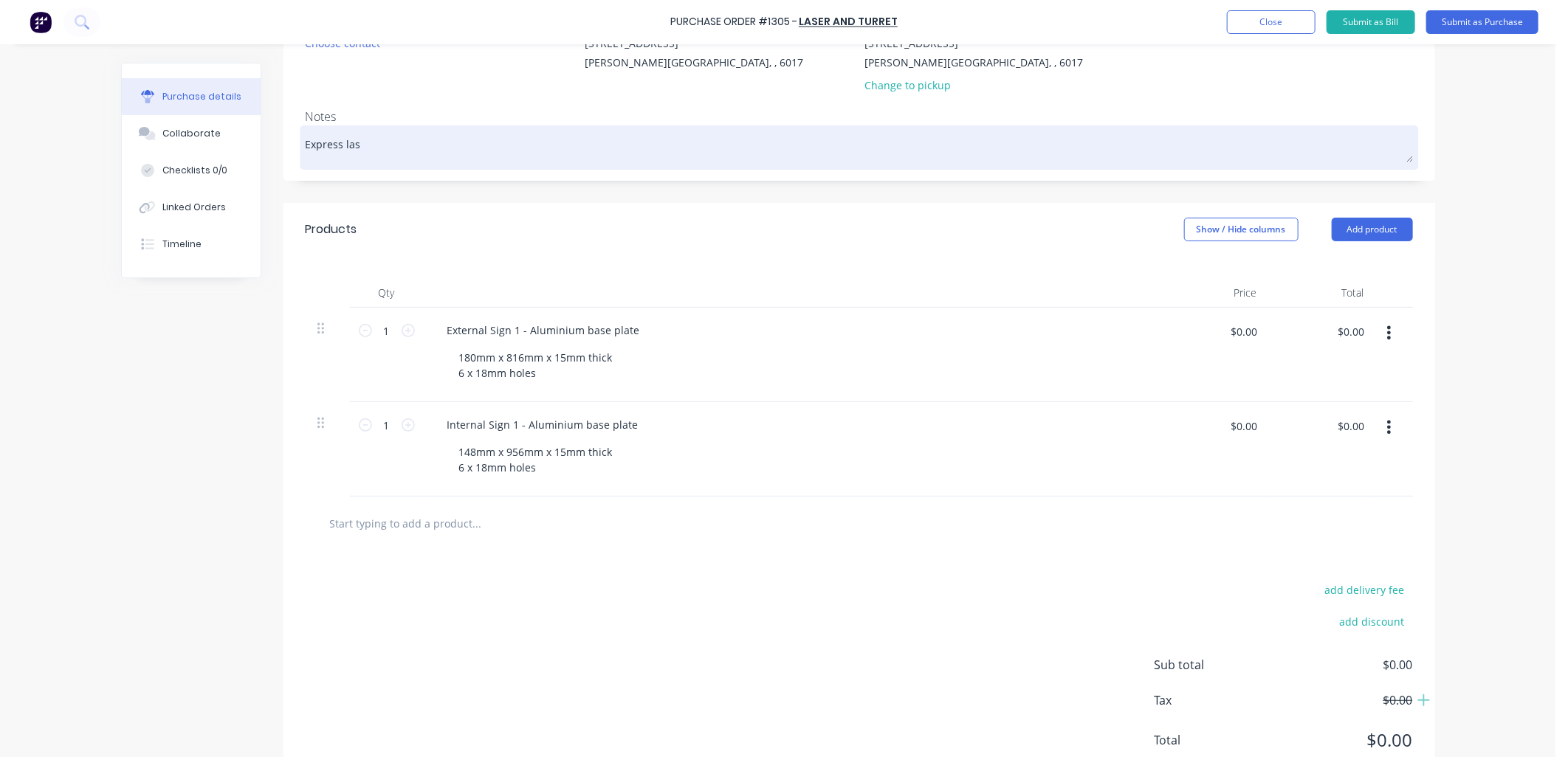
type textarea "x"
type textarea "Express lase"
type textarea "x"
type textarea "Express laser"
type textarea "x"
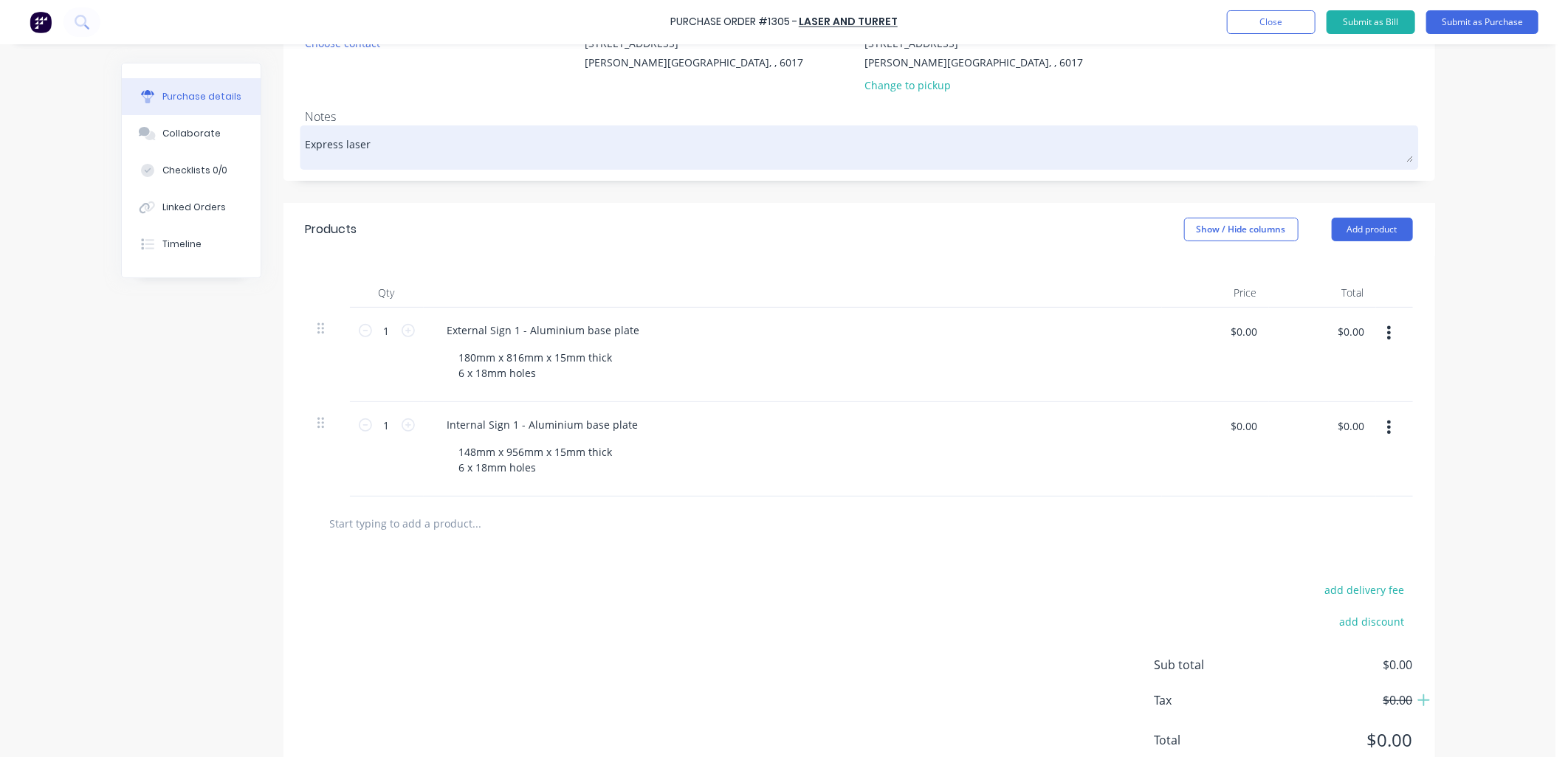
type textarea "Express laser"
type textarea "x"
type textarea "Express laser c"
type textarea "x"
type textarea "Express laser cu"
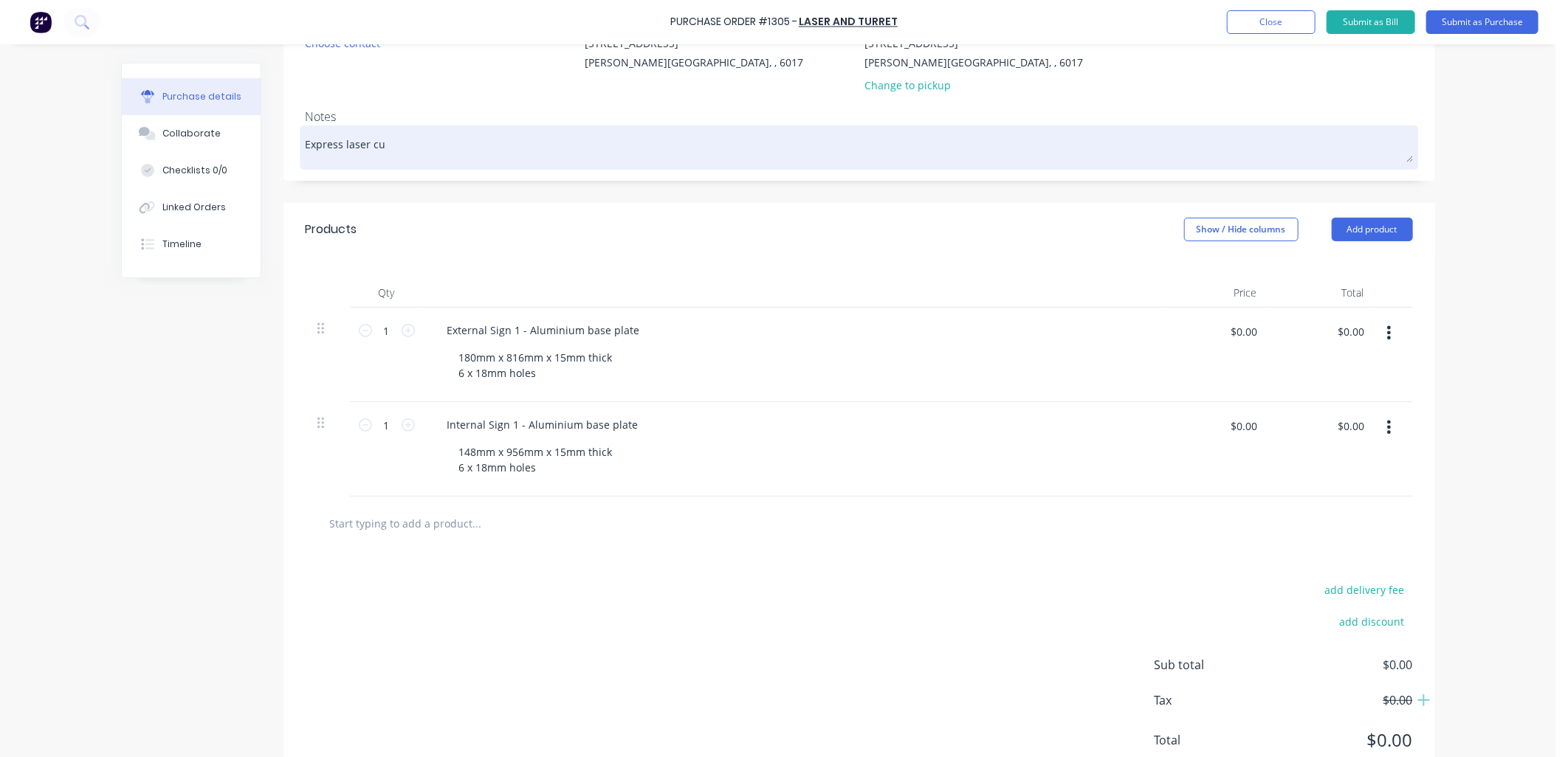
type textarea "x"
type textarea "Express laser cut"
type textarea "x"
type textarea "Express laser cutt"
type textarea "x"
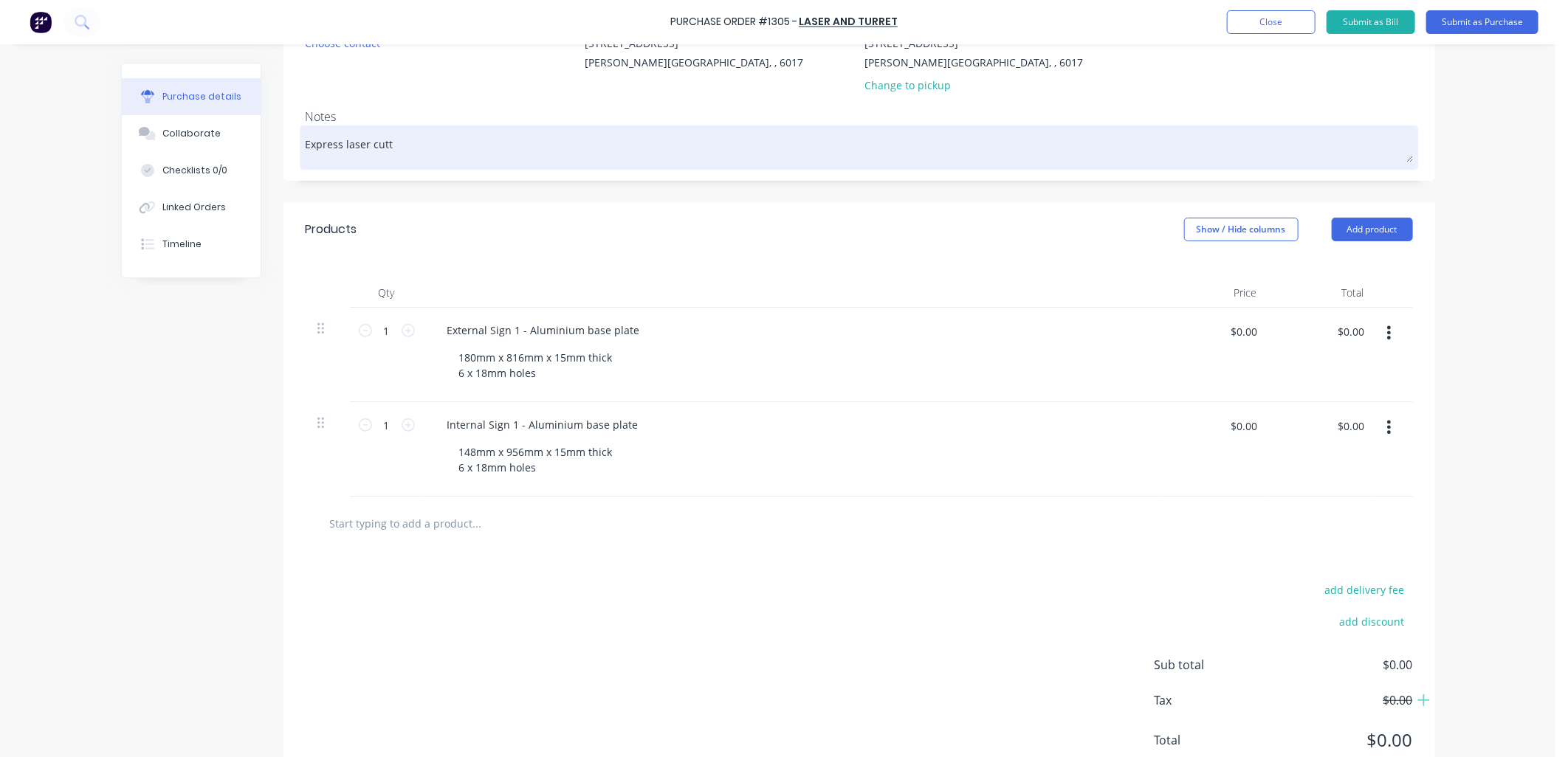
type textarea "Express laser cutti"
type textarea "x"
type textarea "Express laser cuttin"
type textarea "x"
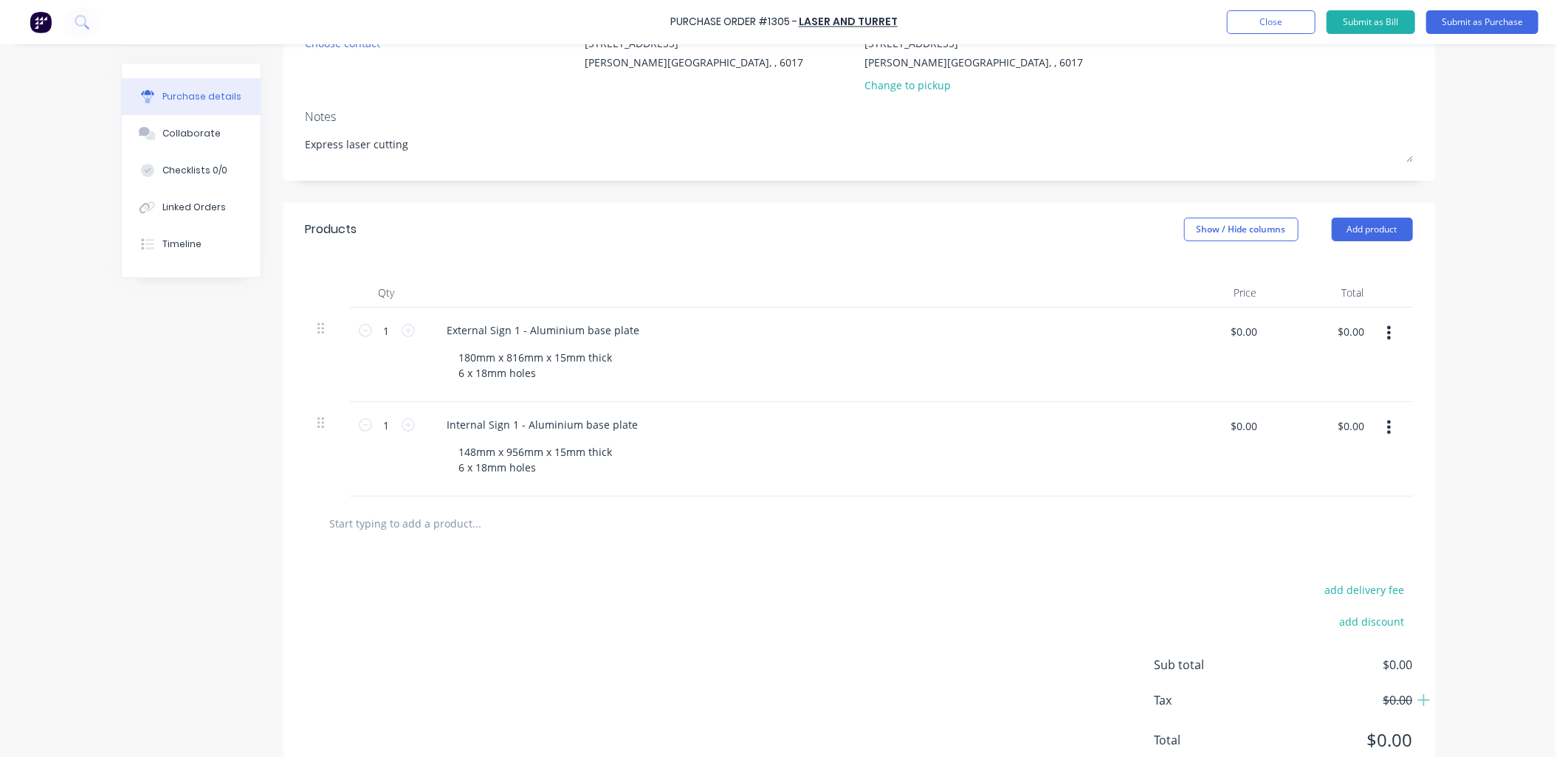
type textarea "Express laser cutting"
type textarea "x"
type textarea "Express laser cutting"
click at [795, 283] on div at bounding box center [792, 292] width 738 height 29
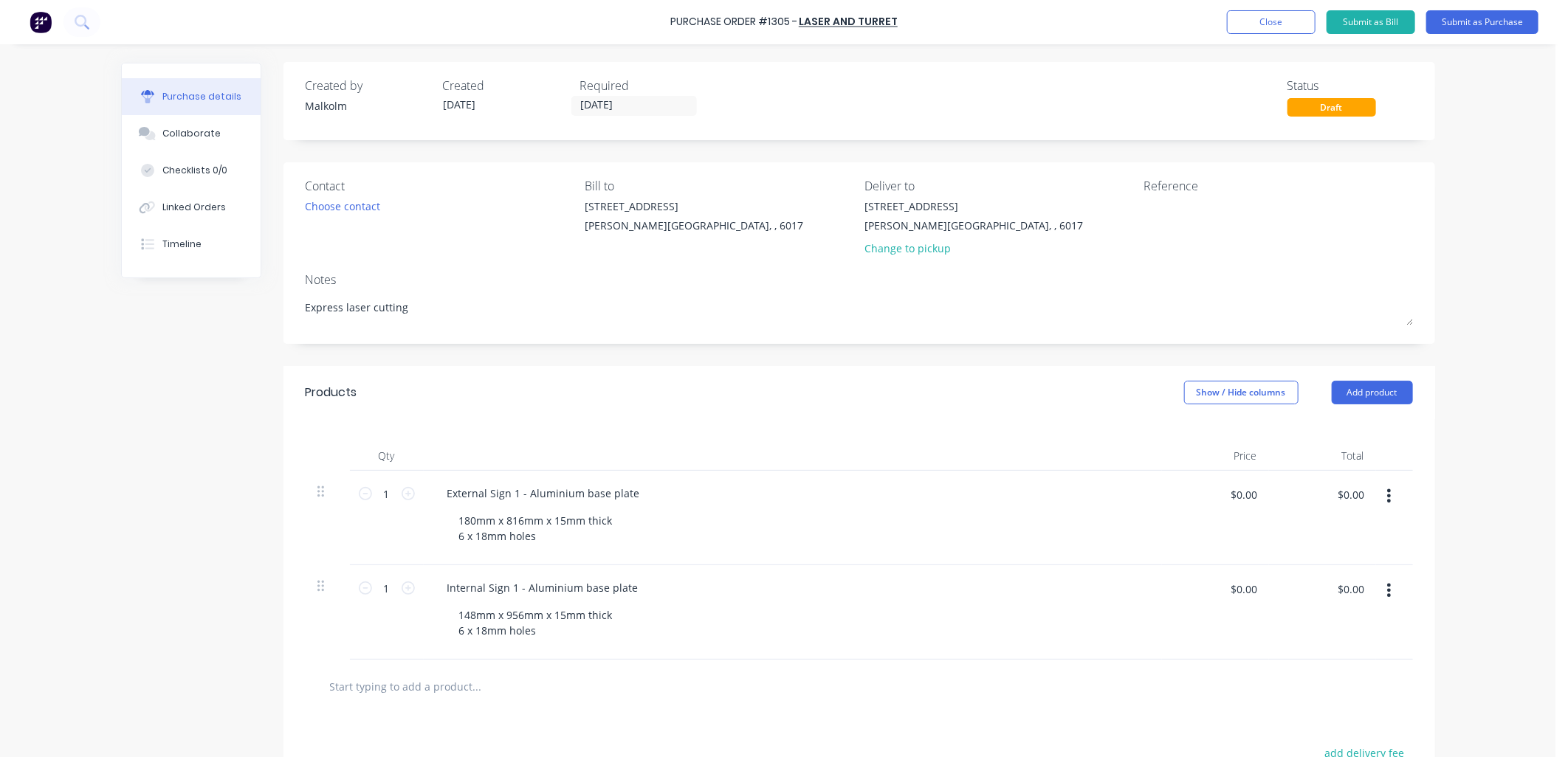
scroll to position [0, 0]
click at [1150, 215] on textarea at bounding box center [1236, 216] width 185 height 33
type textarea "#117"
type textarea "x"
type textarea "#1175"
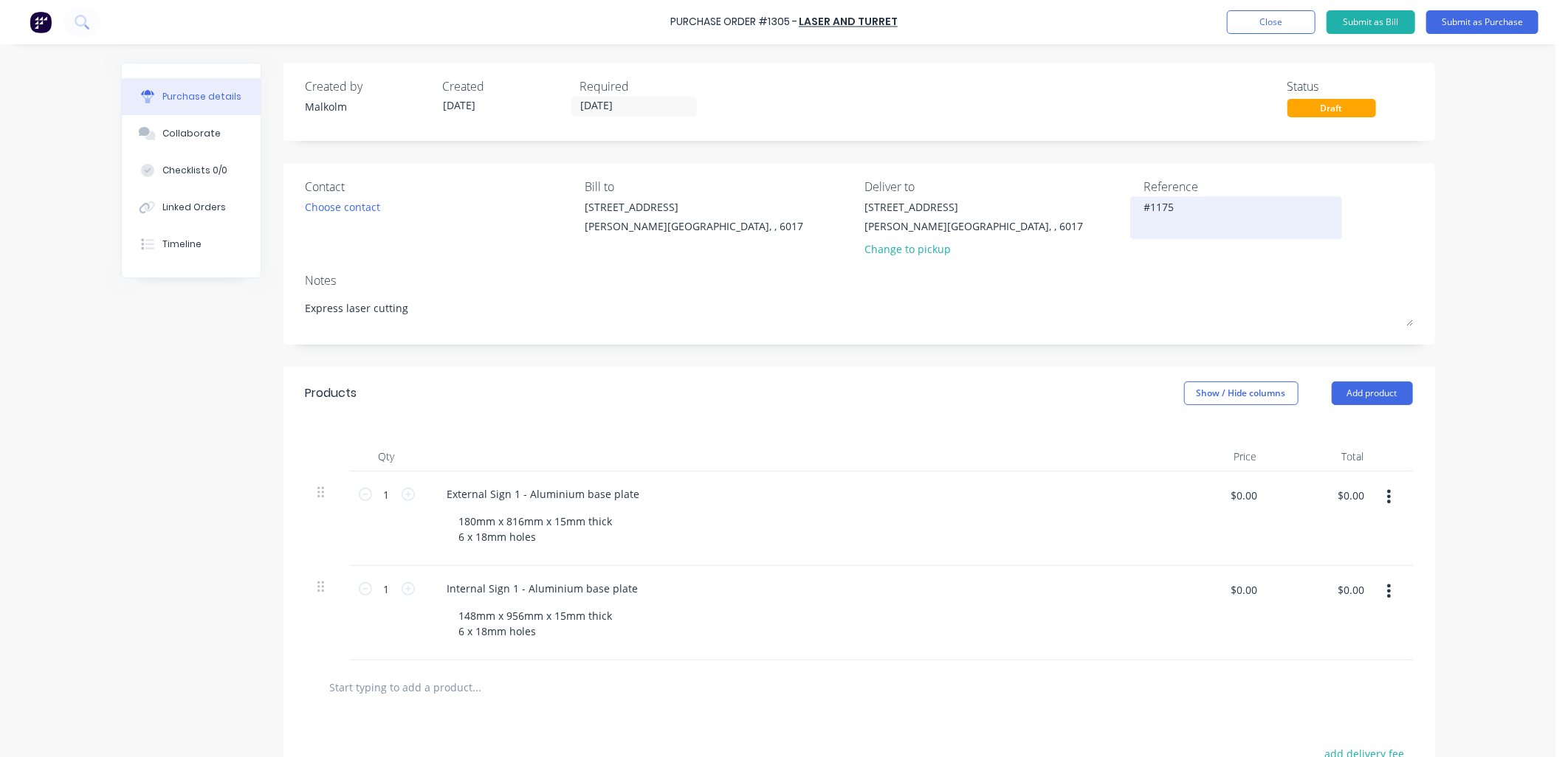
type textarea "x"
type textarea "#1175"
type textarea "x"
type textarea "#1175 -"
type textarea "x"
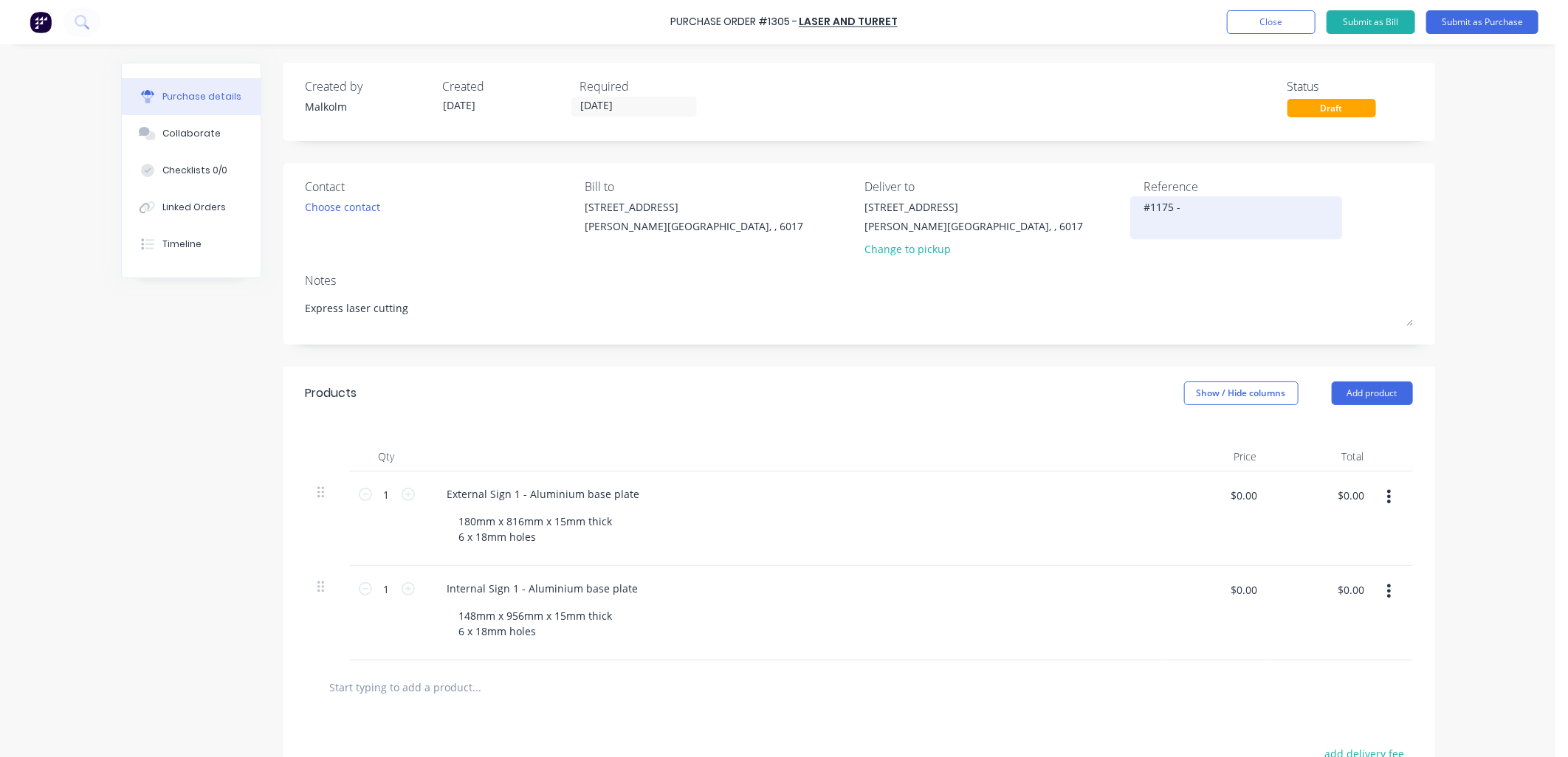
type textarea "#1175 - W"
type textarea "x"
type textarea "#1175 - [GEOGRAPHIC_DATA]"
type textarea "x"
type textarea "#1175 - WAS"
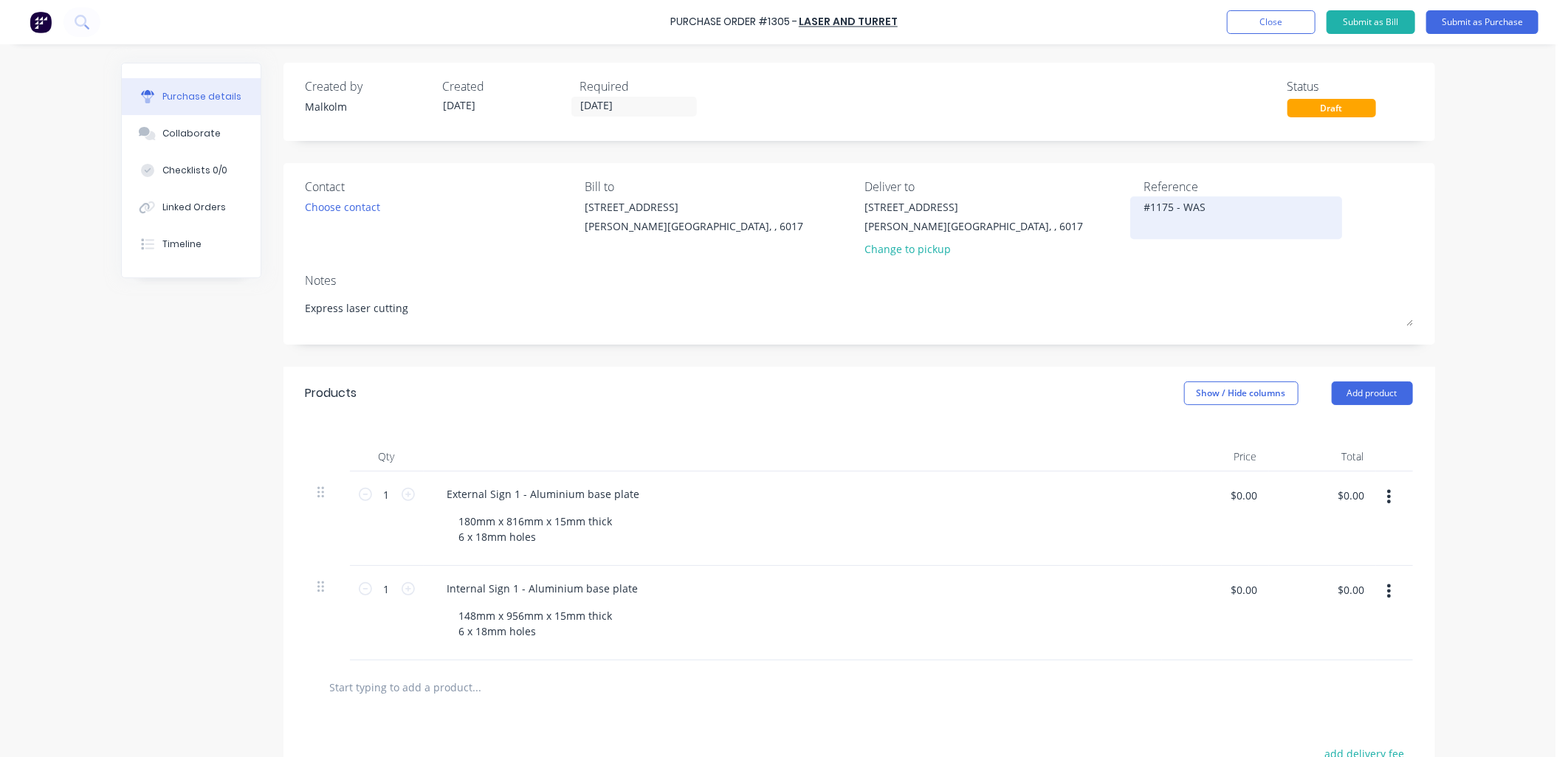
type textarea "x"
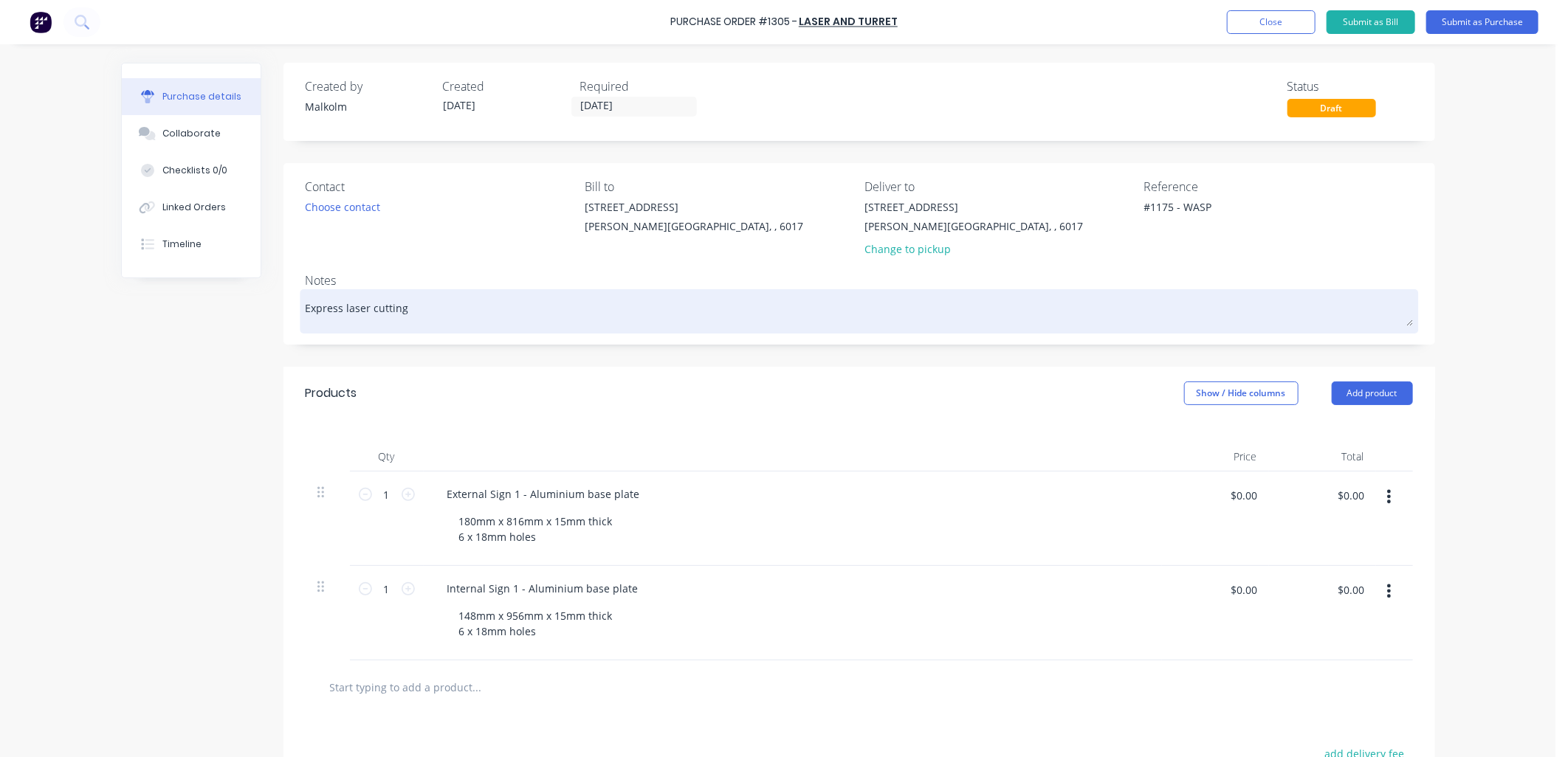
type textarea "#1175 - WASP"
type textarea "x"
type textarea "#1175 - WASP"
click at [1160, 293] on textarea "Express laser cutting" at bounding box center [859, 310] width 1107 height 33
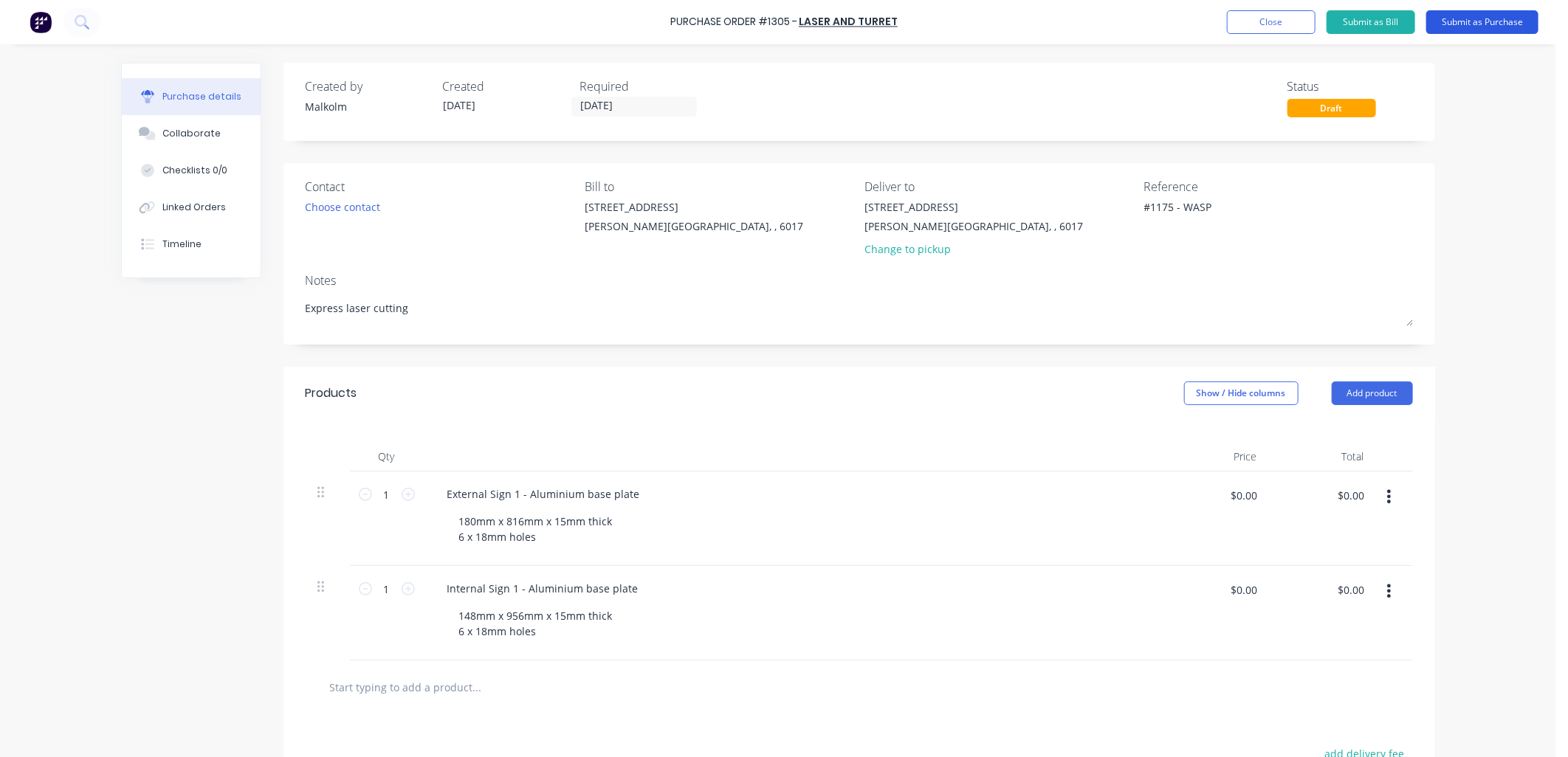
click at [1491, 13] on button "Submit as Purchase" at bounding box center [1482, 22] width 112 height 23
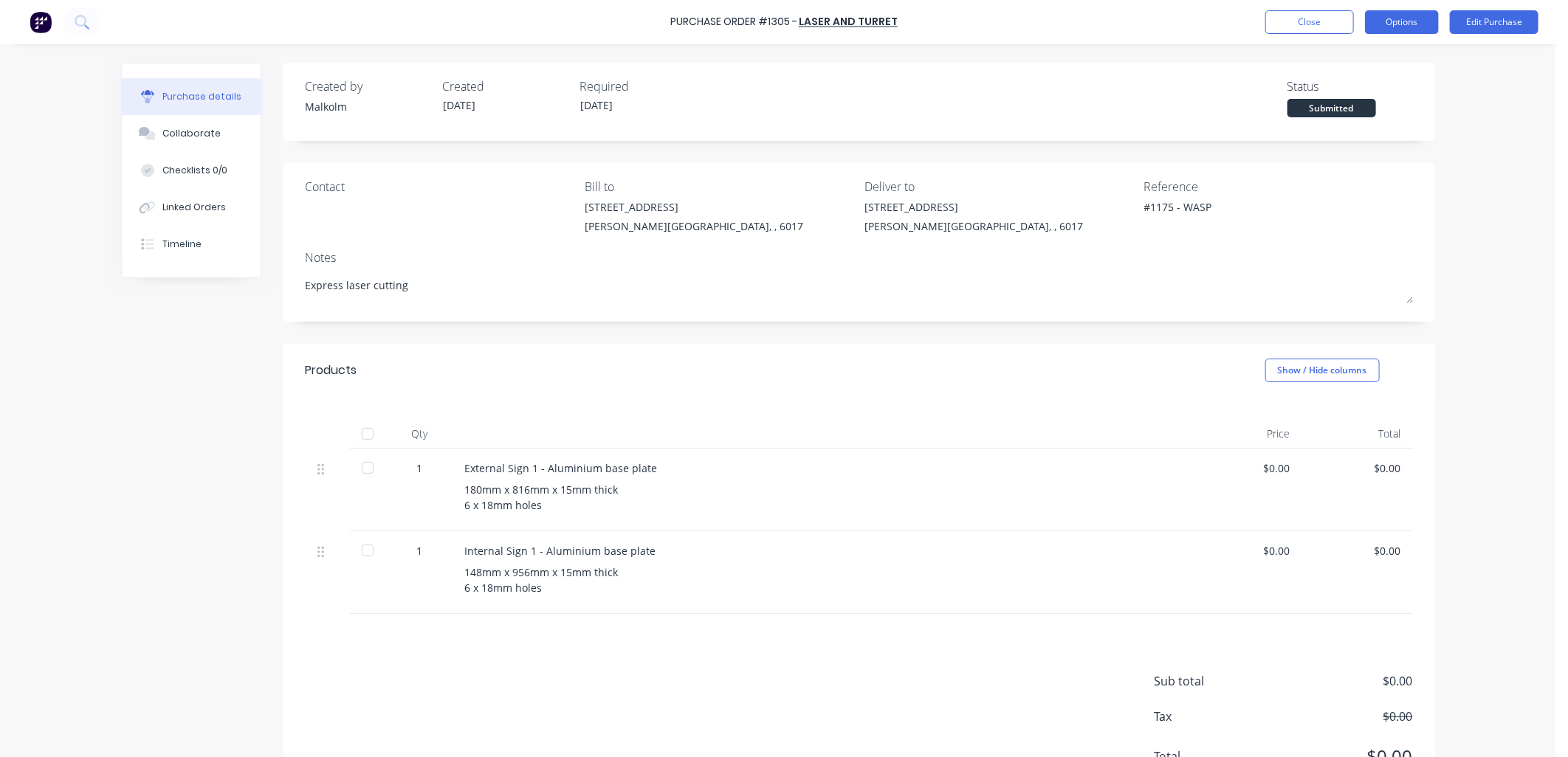
click at [1414, 25] on button "Options" at bounding box center [1401, 22] width 73 height 23
click at [1374, 59] on div "Print / Email" at bounding box center [1368, 60] width 114 height 22
click at [1363, 109] on div "Without pricing" at bounding box center [1368, 119] width 114 height 22
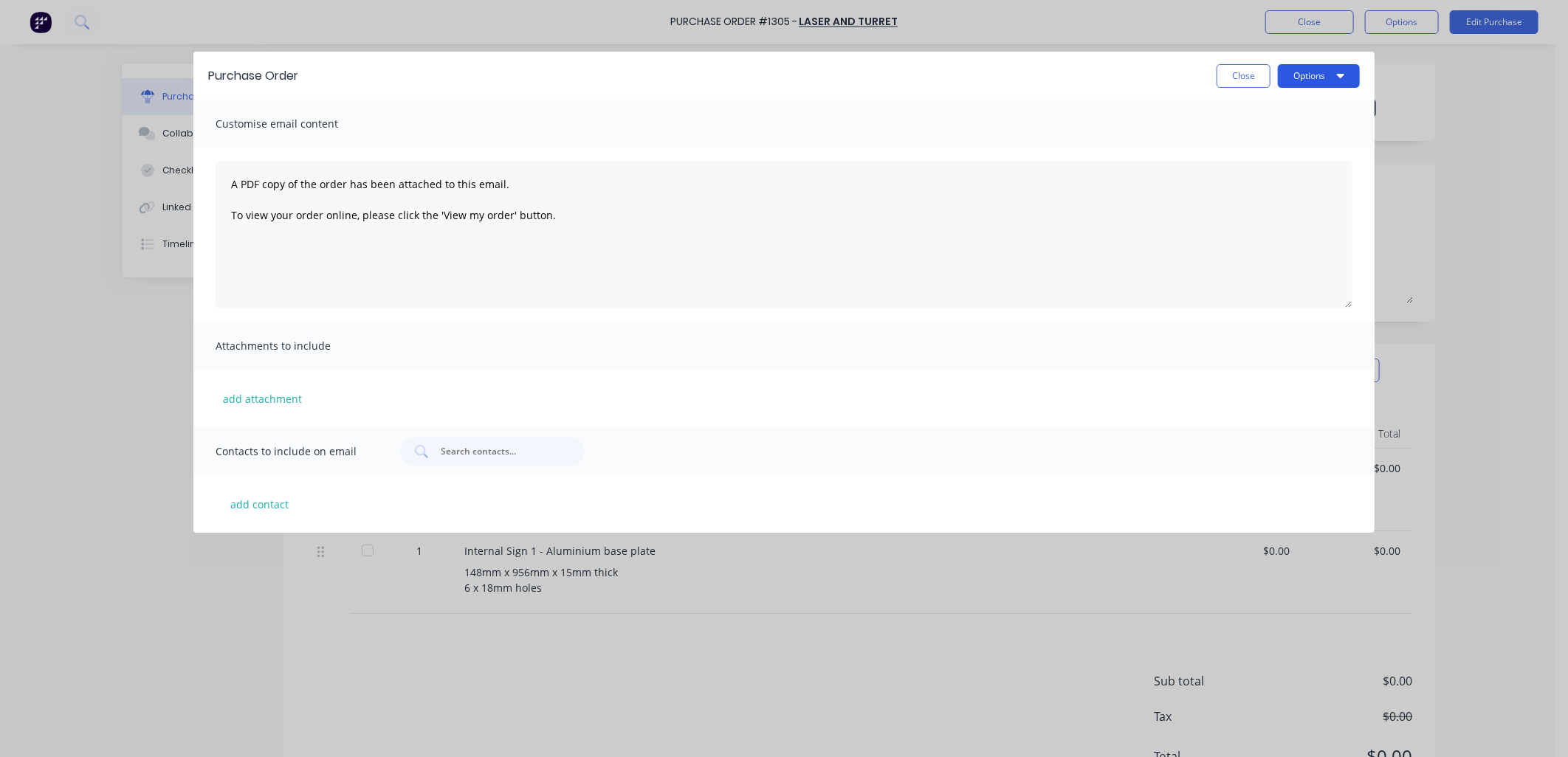
click at [1329, 73] on button "Options" at bounding box center [1318, 76] width 82 height 23
click at [1272, 99] on button "Print" at bounding box center [1289, 113] width 140 height 29
click at [1251, 73] on button "Close" at bounding box center [1243, 76] width 54 height 23
type textarea "x"
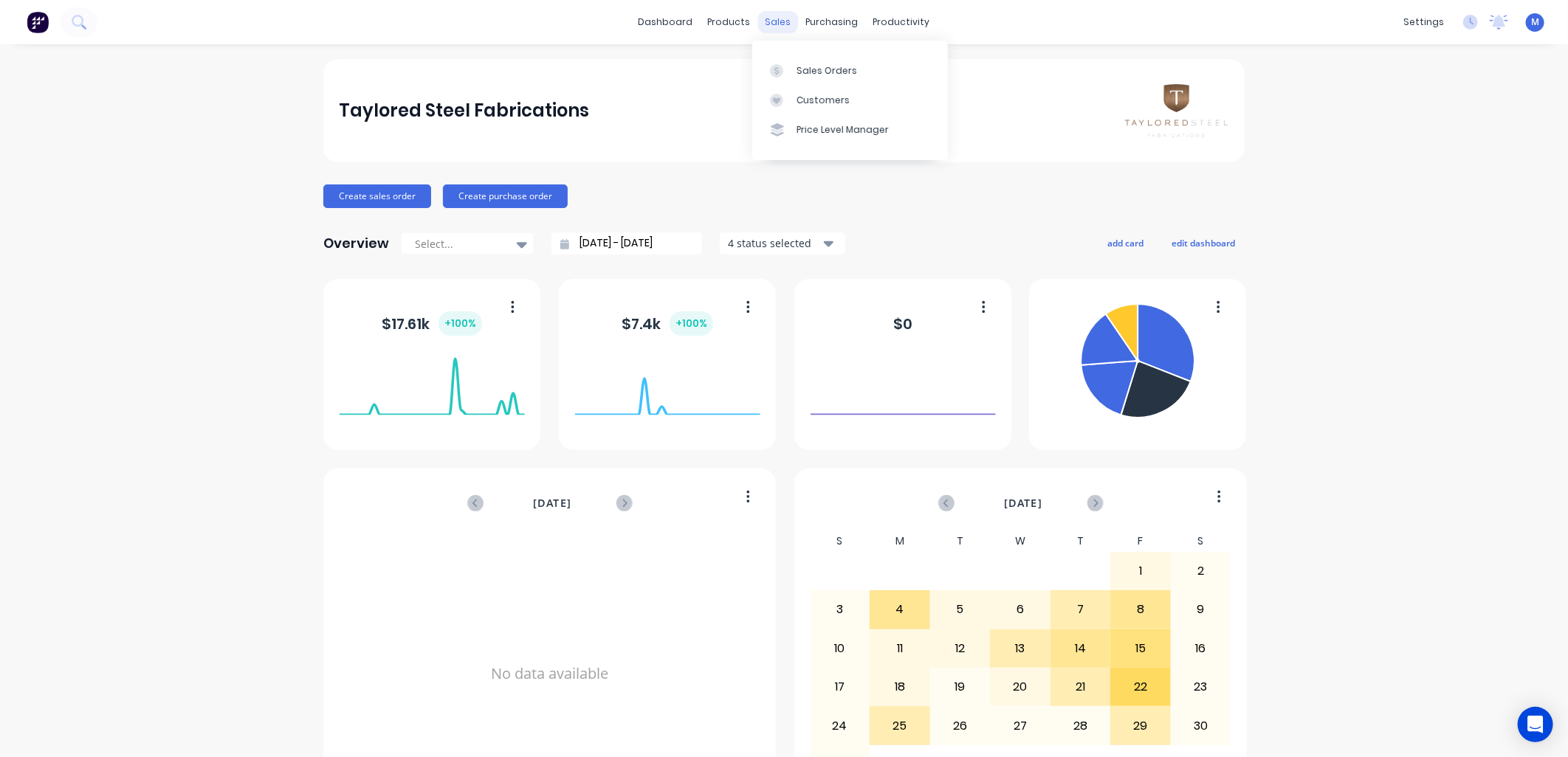
click at [769, 23] on div "sales" at bounding box center [778, 22] width 41 height 23
click at [793, 65] on link "Sales Orders" at bounding box center [850, 69] width 195 height 29
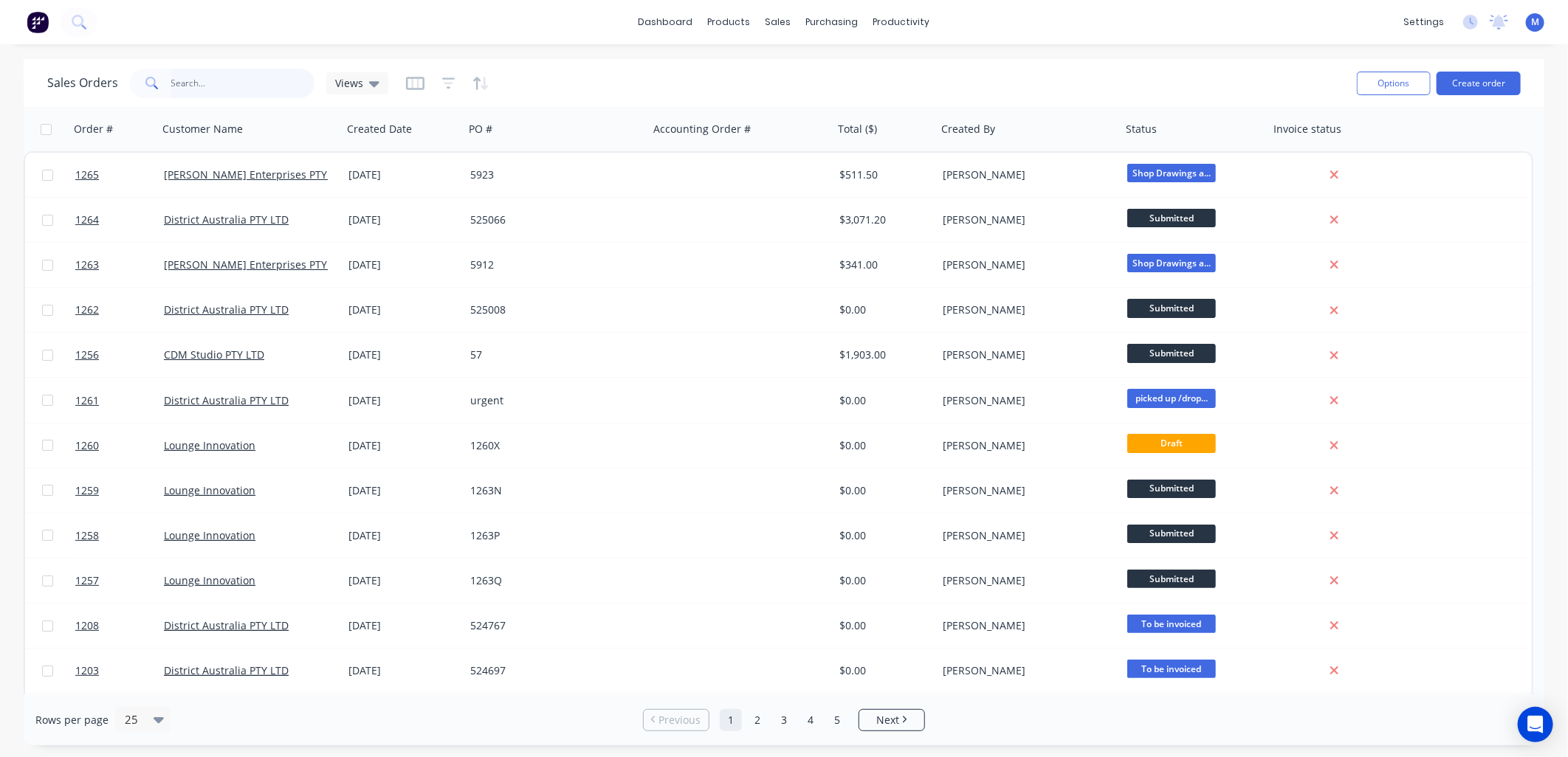
click at [240, 83] on input "text" at bounding box center [243, 83] width 144 height 29
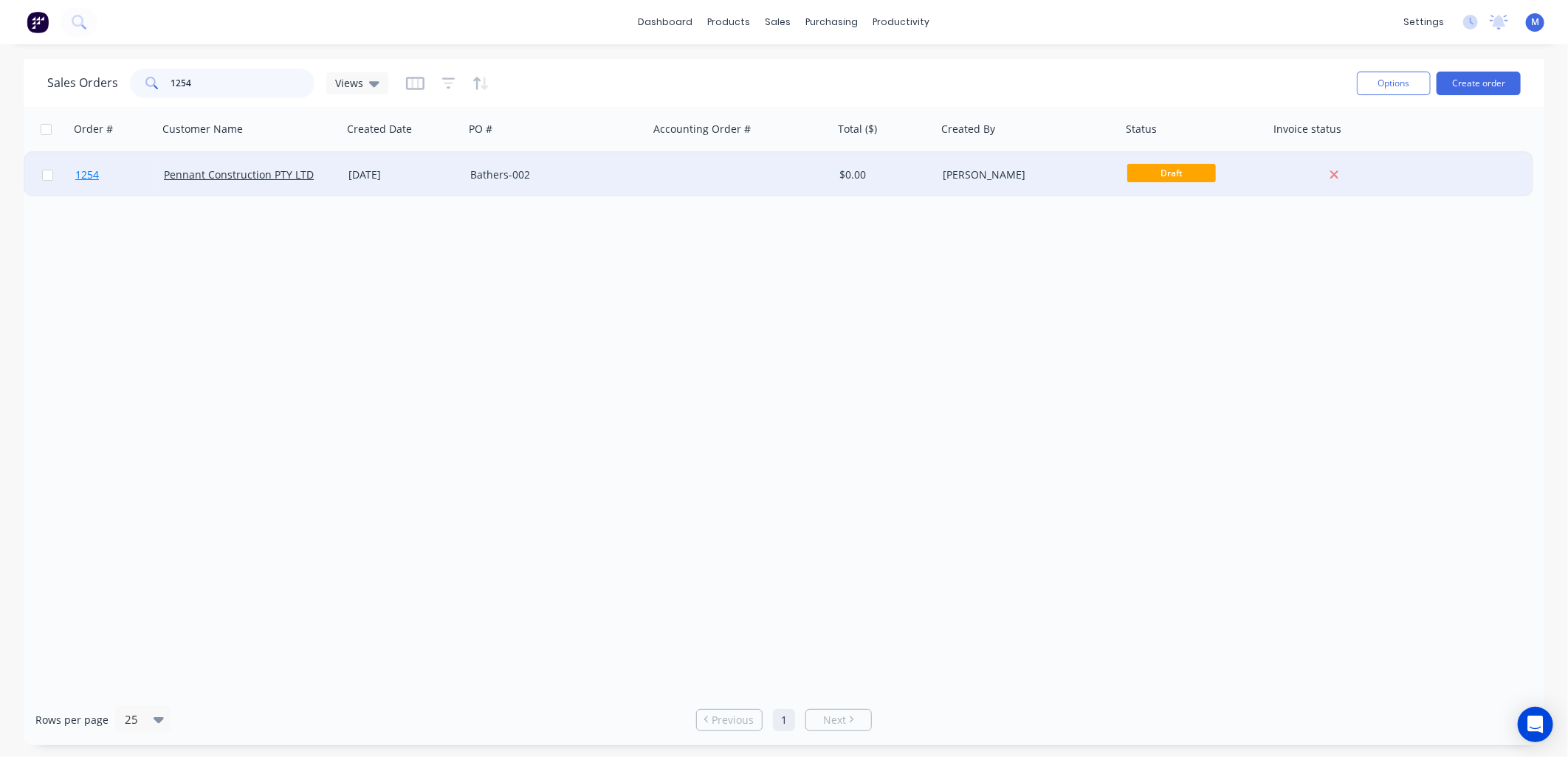
type input "1254"
click at [85, 177] on span "1254" at bounding box center [87, 175] width 23 height 15
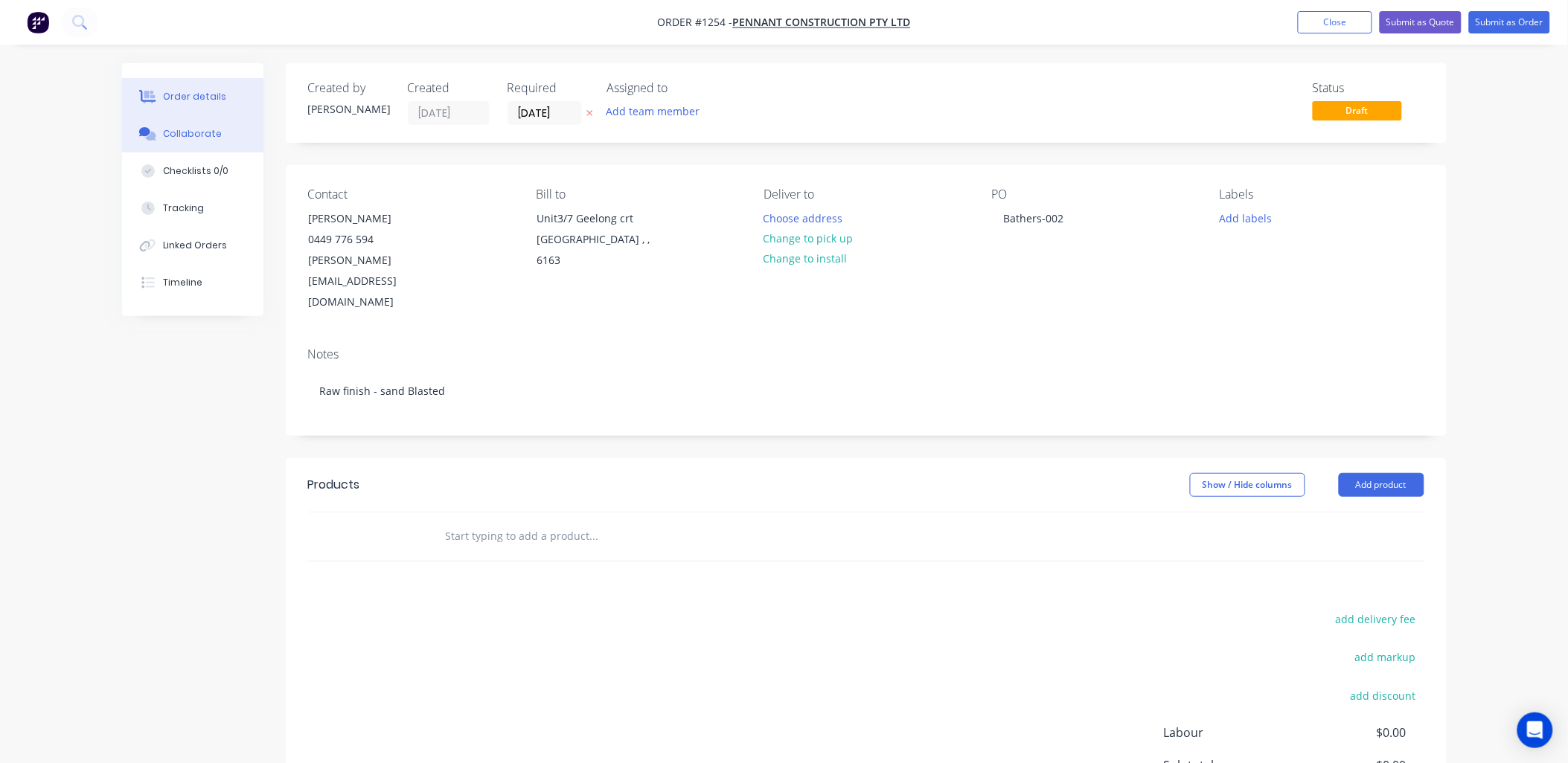
click at [180, 131] on div "Collaborate" at bounding box center [193, 134] width 59 height 13
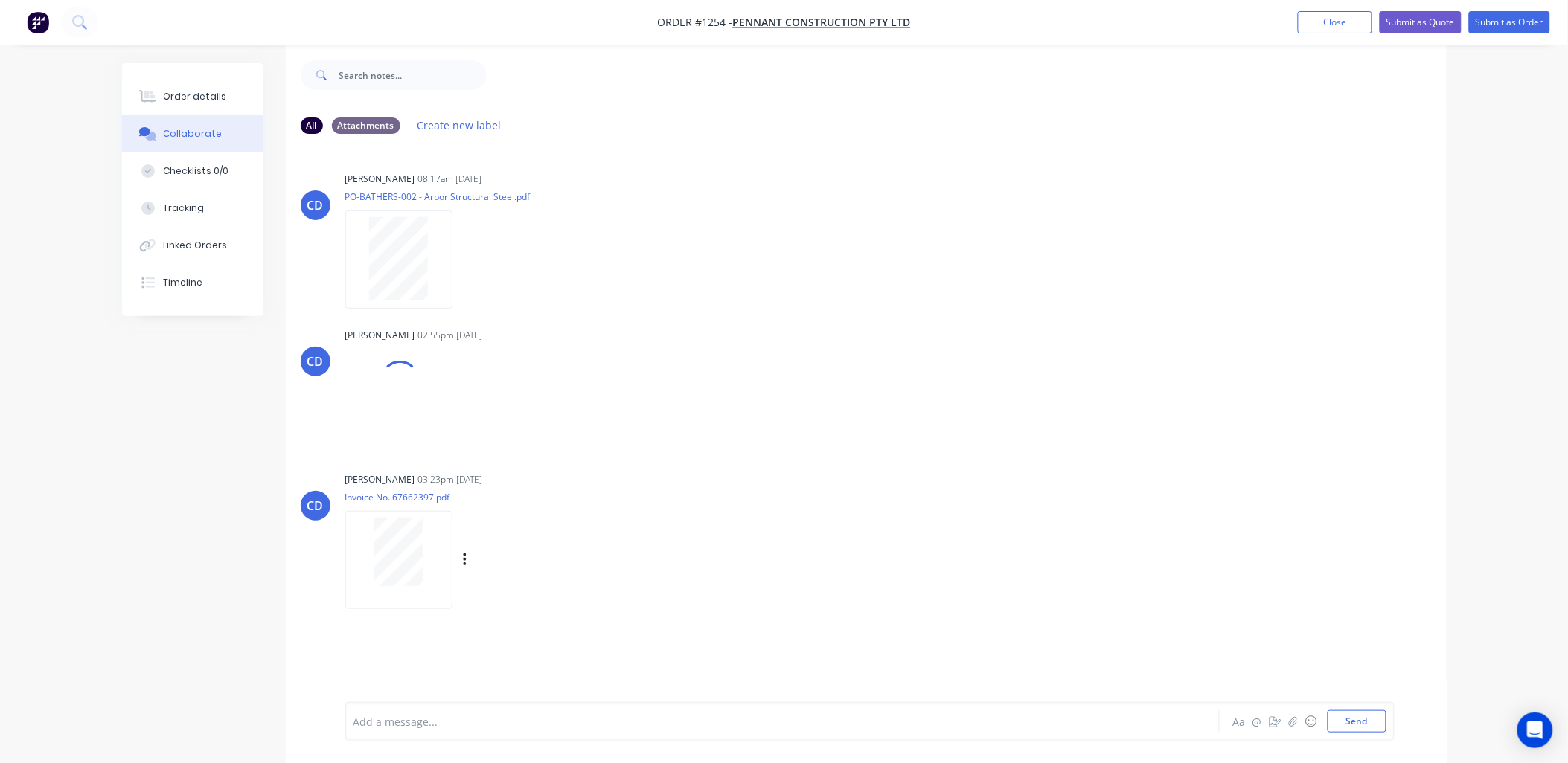
scroll to position [23, 0]
click at [567, 407] on icon "button" at bounding box center [565, 411] width 4 height 17
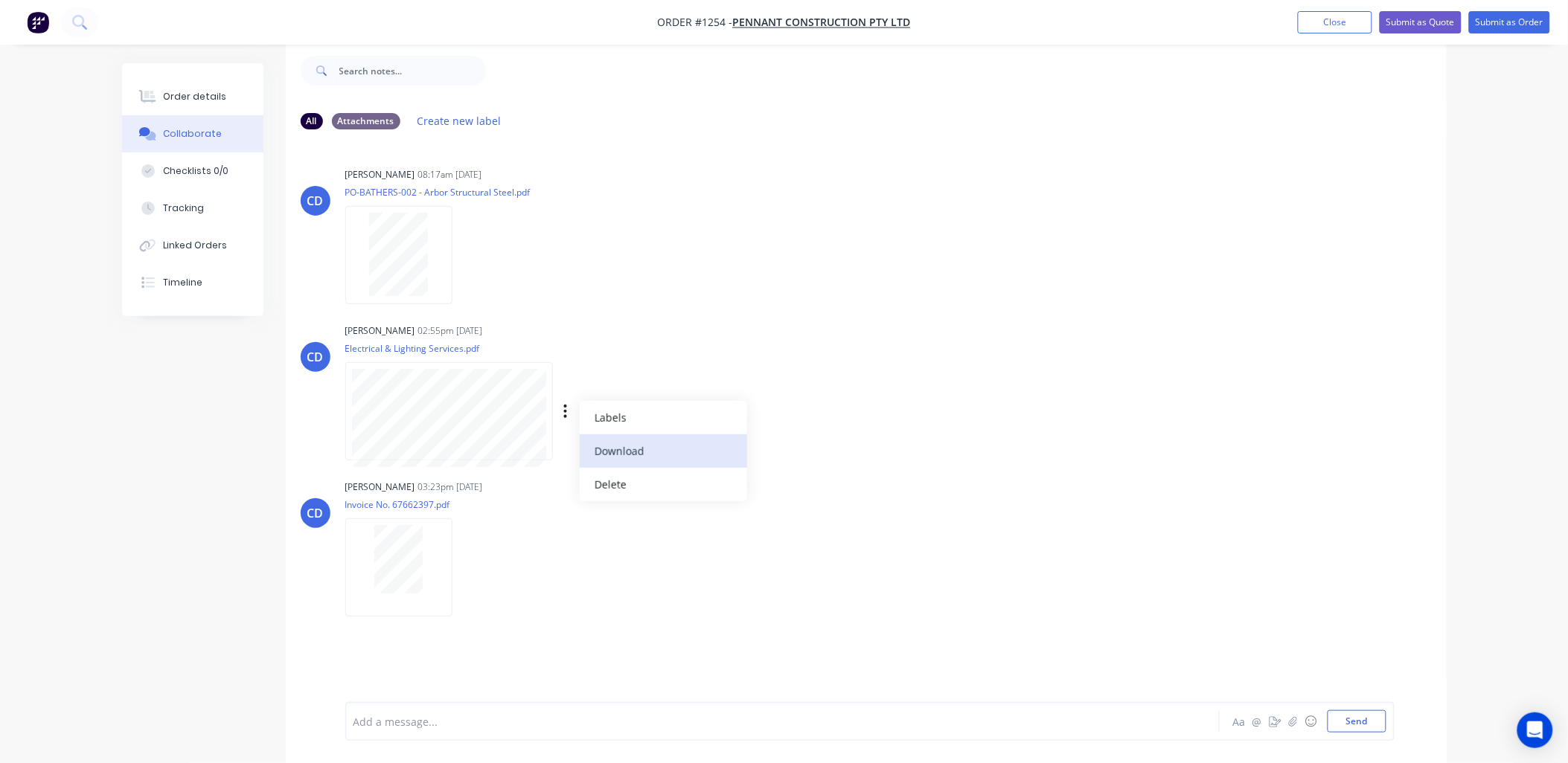
click at [621, 449] on button "Download" at bounding box center [663, 451] width 167 height 34
